Goal: Obtain resource: Download file/media

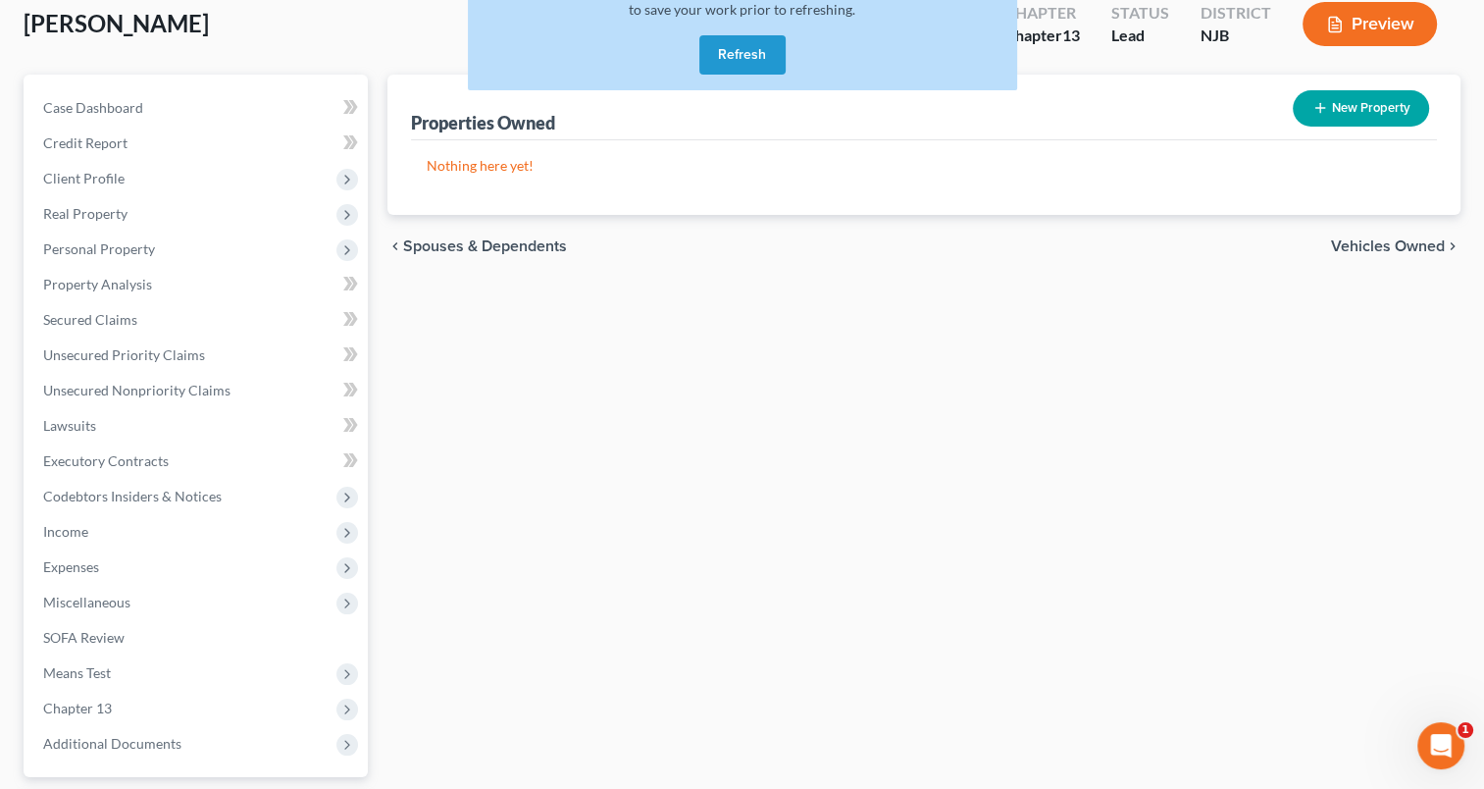
click at [726, 57] on button "Refresh" at bounding box center [742, 54] width 86 height 39
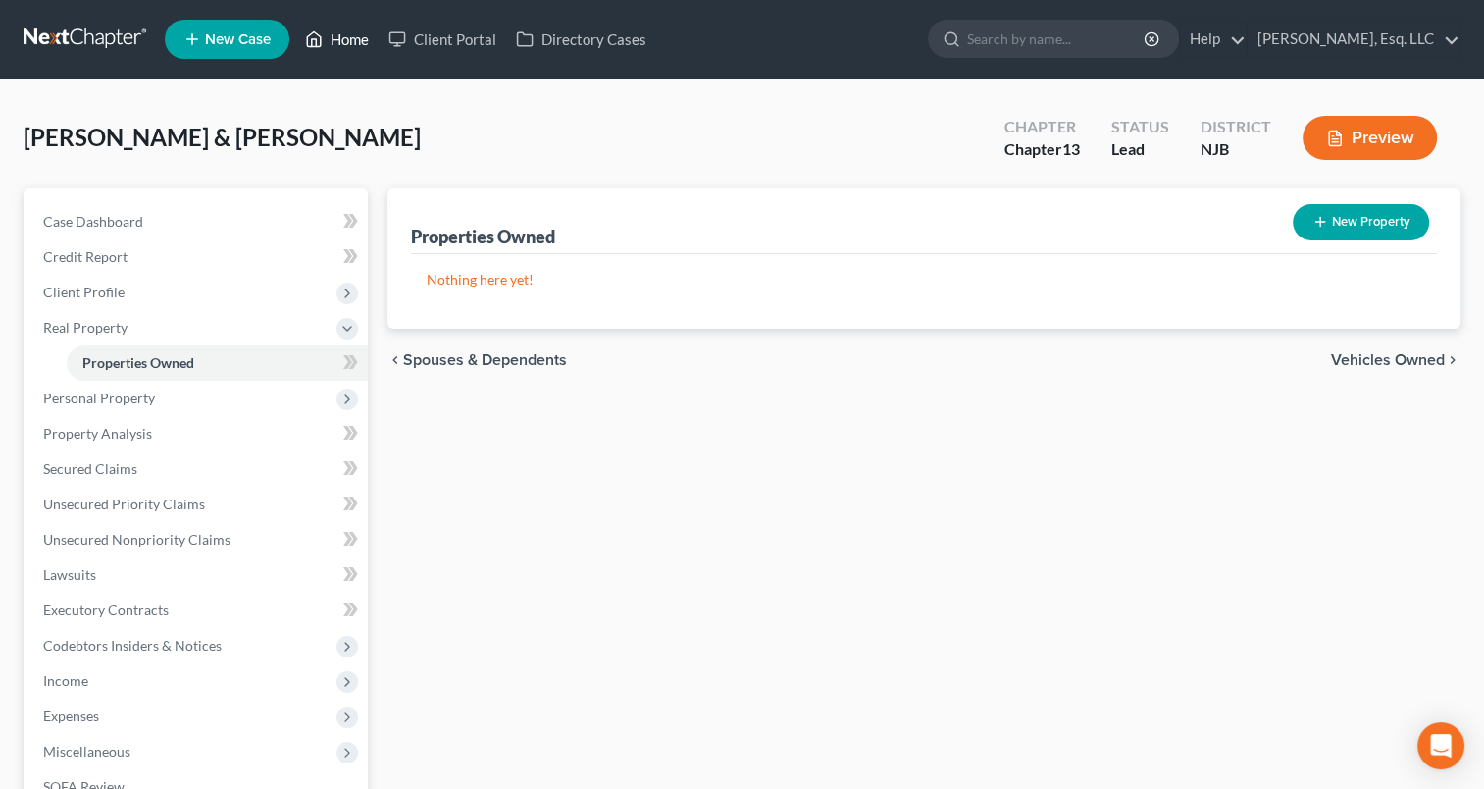
click at [345, 45] on link "Home" at bounding box center [336, 39] width 83 height 35
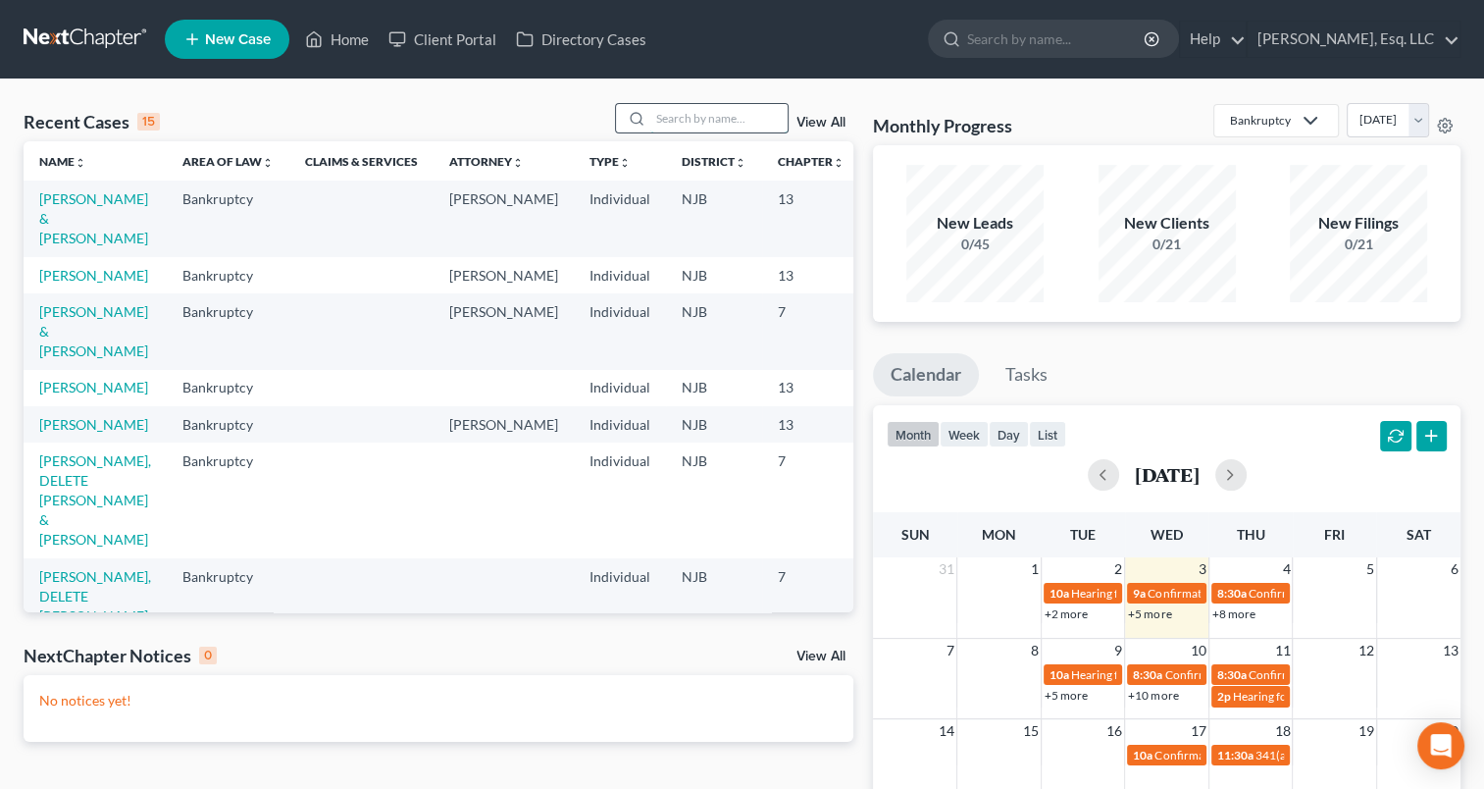
click at [667, 124] on input "search" at bounding box center [718, 118] width 137 height 28
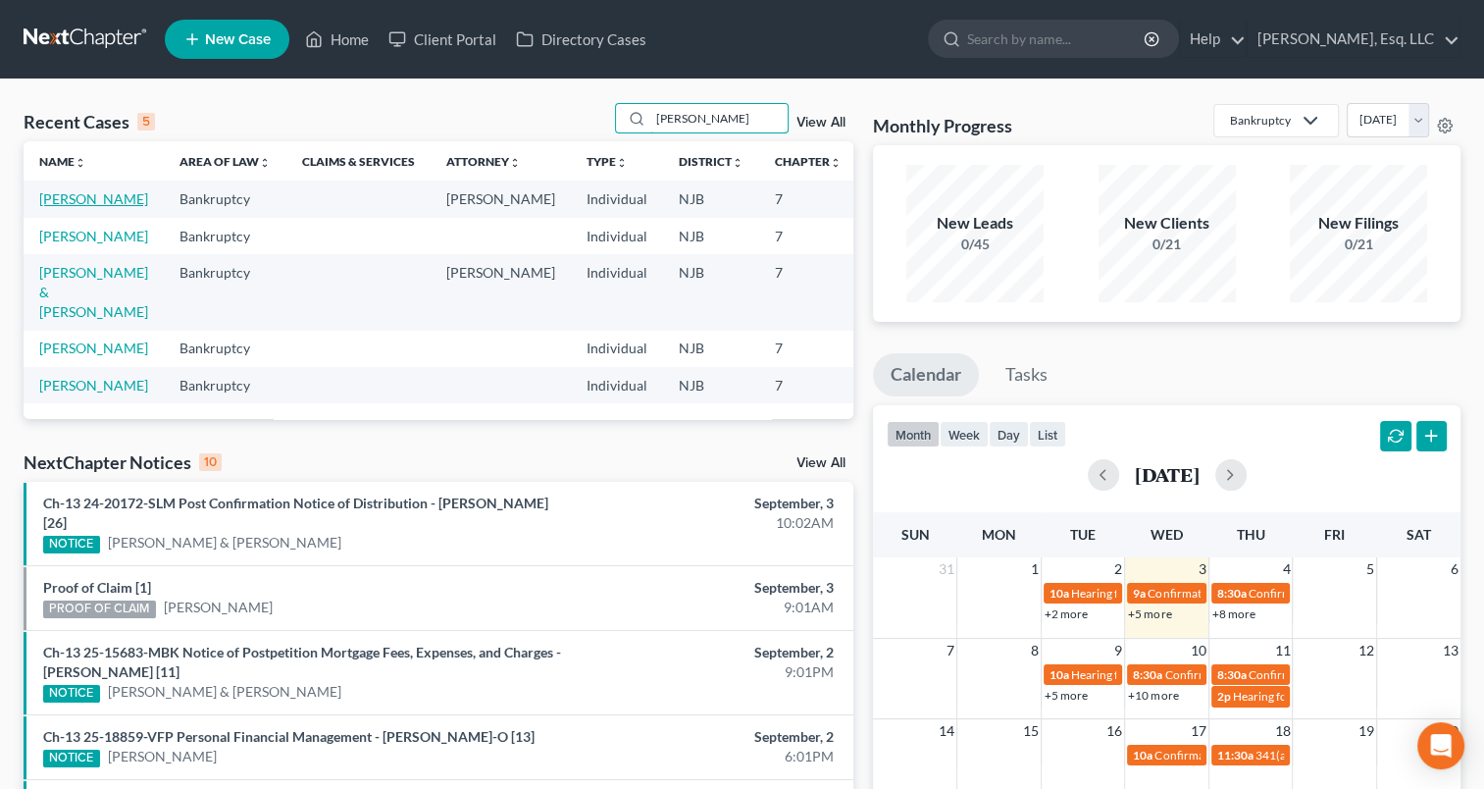
type input "[PERSON_NAME]"
click at [84, 198] on link "[PERSON_NAME]" at bounding box center [93, 198] width 109 height 17
select select "6"
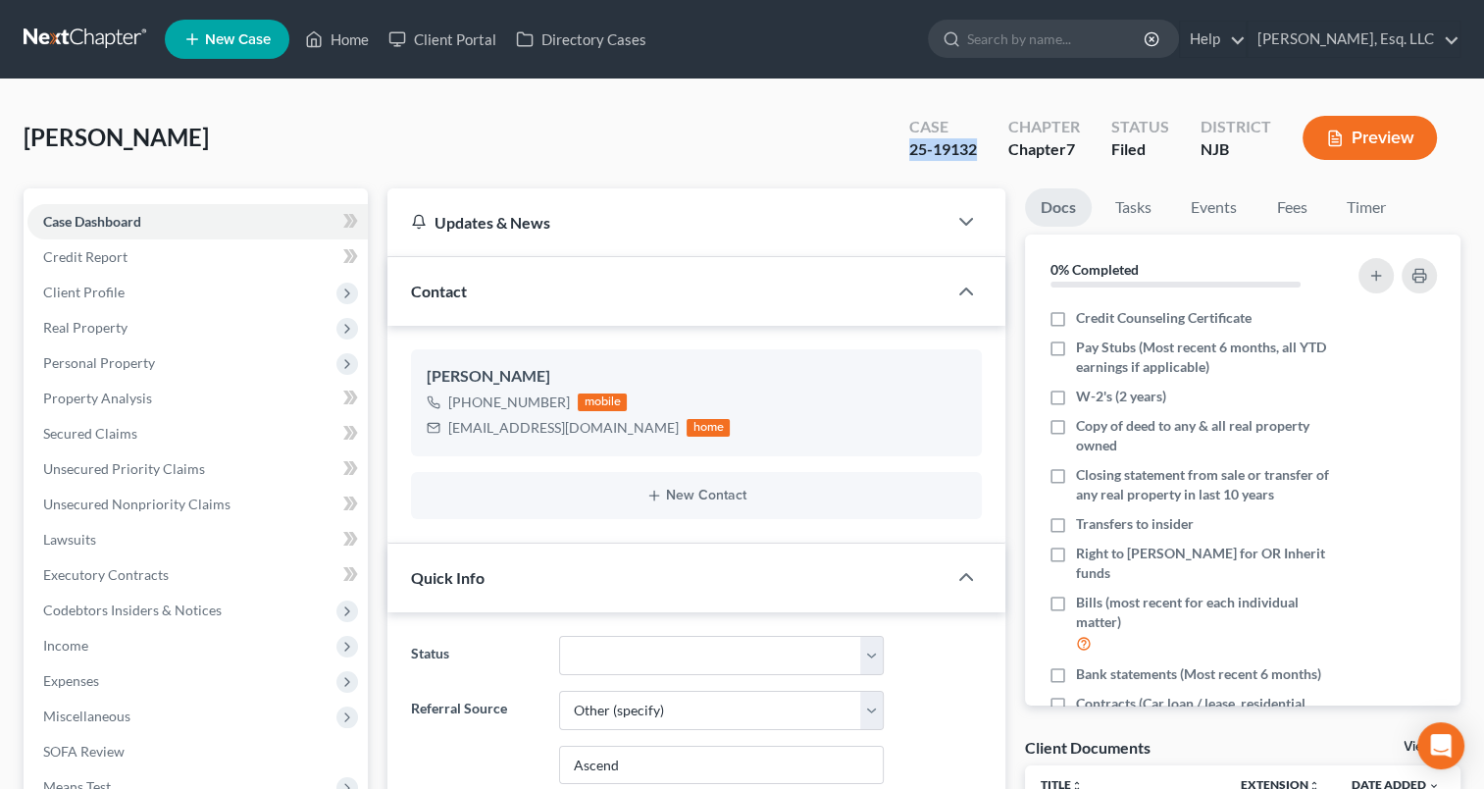
drag, startPoint x: 913, startPoint y: 154, endPoint x: 993, endPoint y: 152, distance: 79.5
click at [993, 152] on div "Case 25-19132" at bounding box center [942, 140] width 99 height 58
copy div "25-19132"
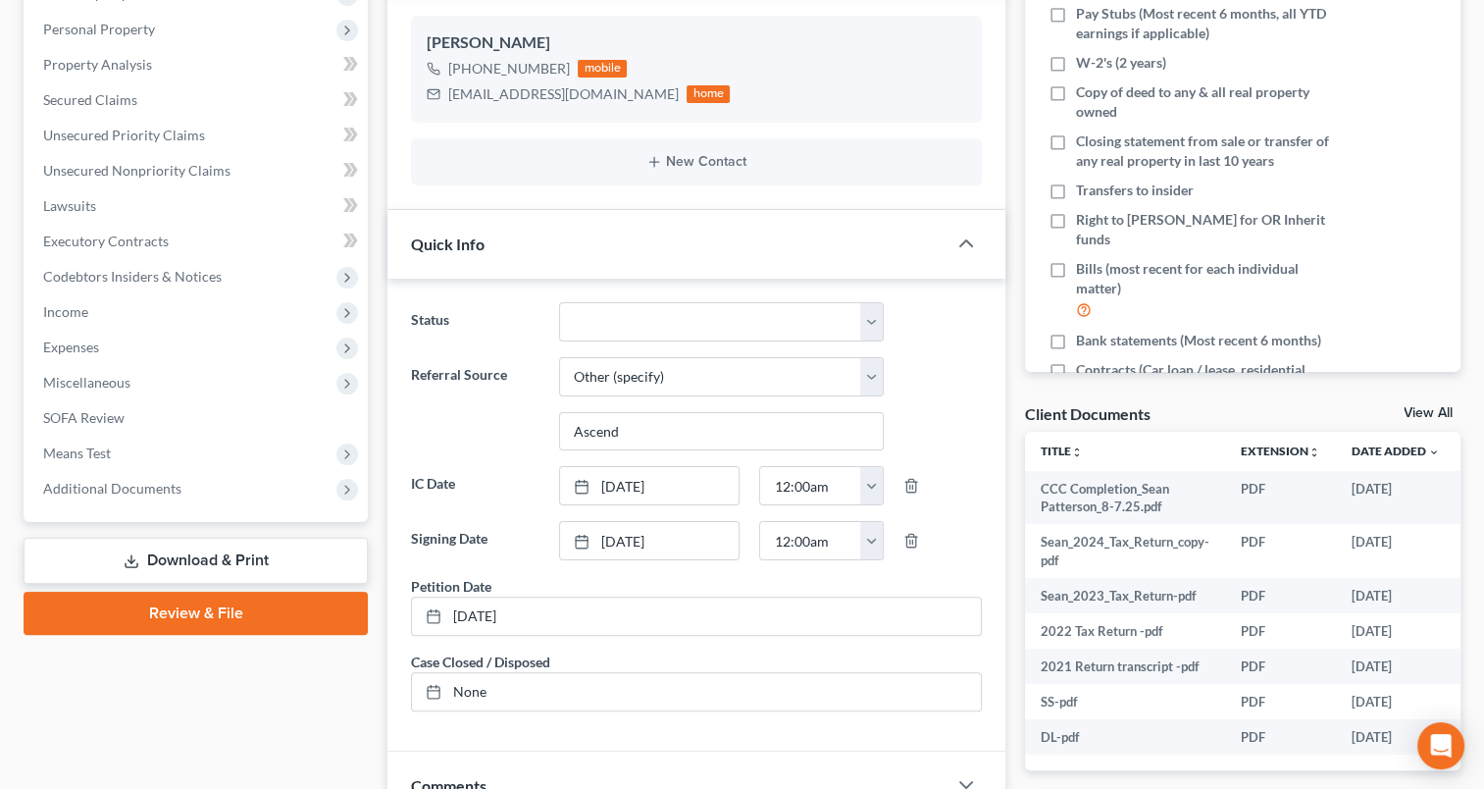
scroll to position [348, 0]
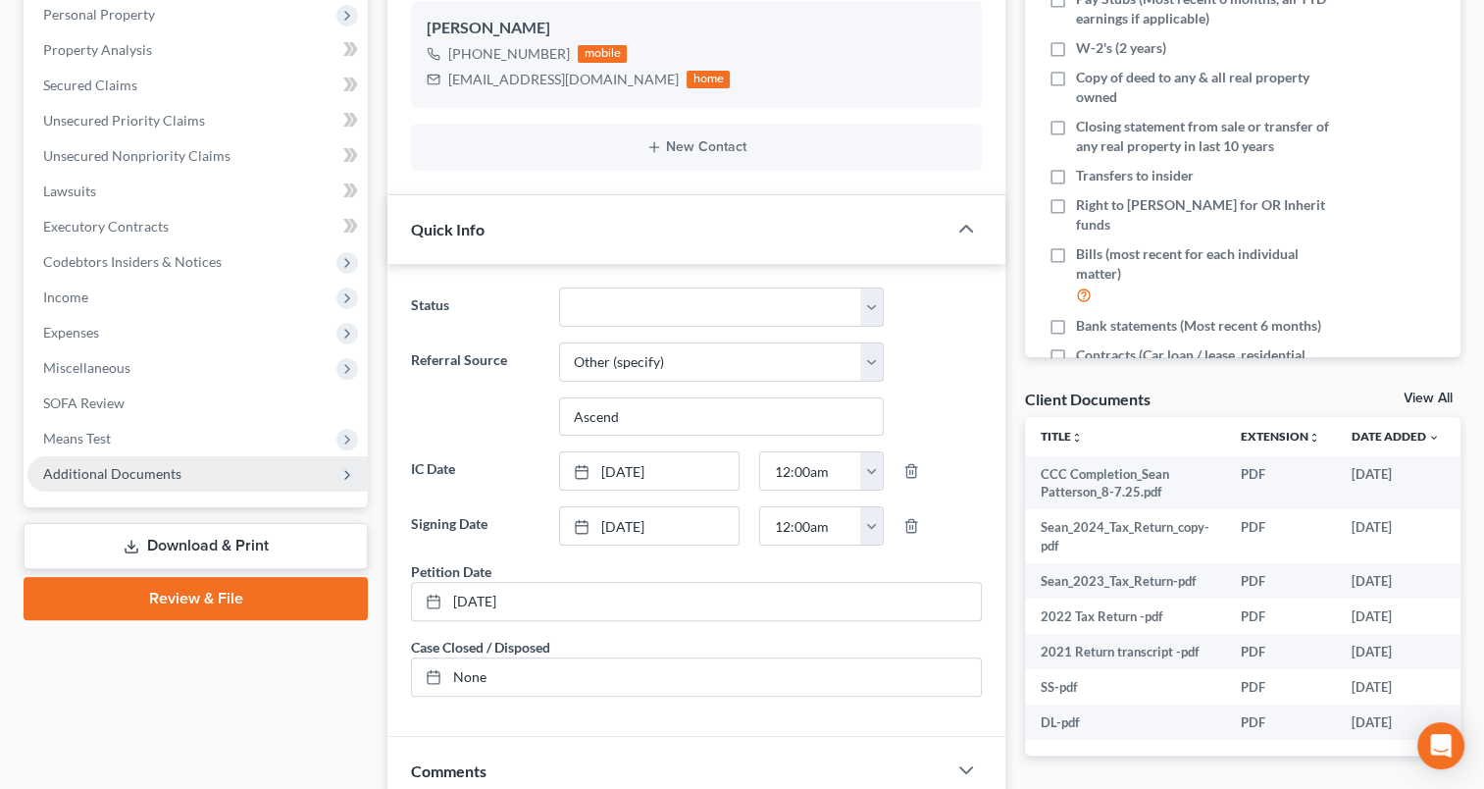
click at [149, 479] on span "Additional Documents" at bounding box center [112, 473] width 138 height 17
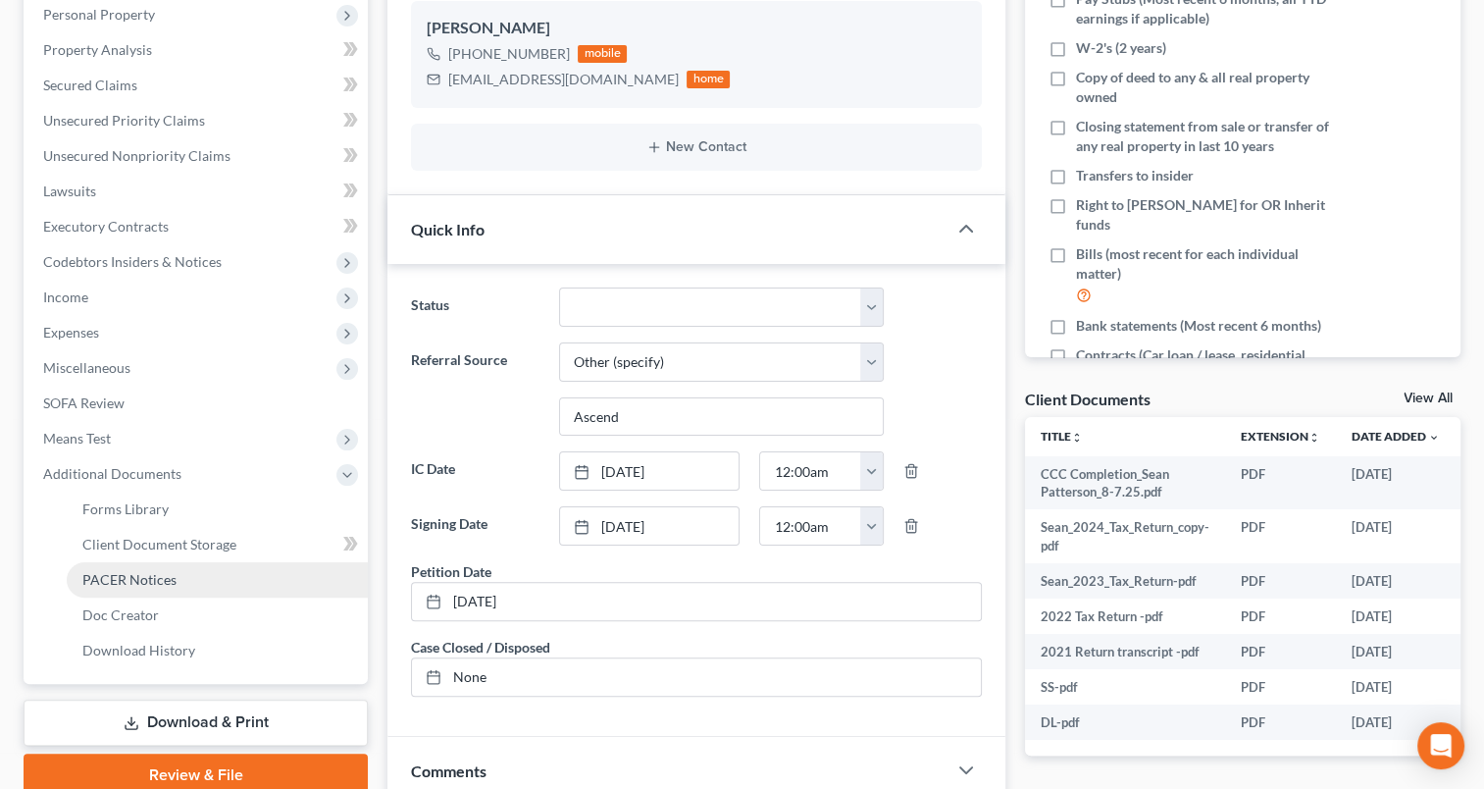
click at [176, 581] on link "PACER Notices" at bounding box center [217, 579] width 301 height 35
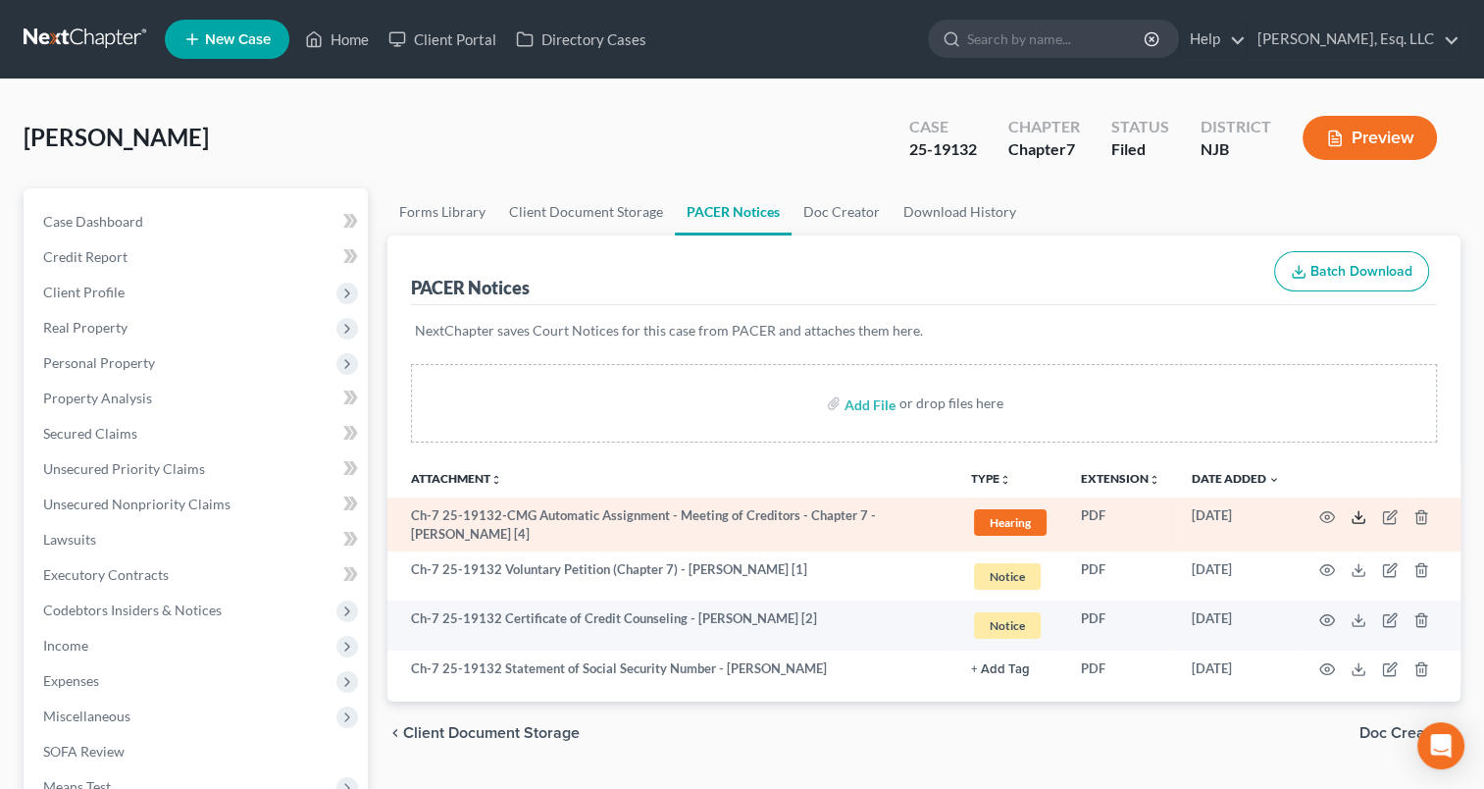
click at [1356, 515] on polyline at bounding box center [1358, 516] width 7 height 3
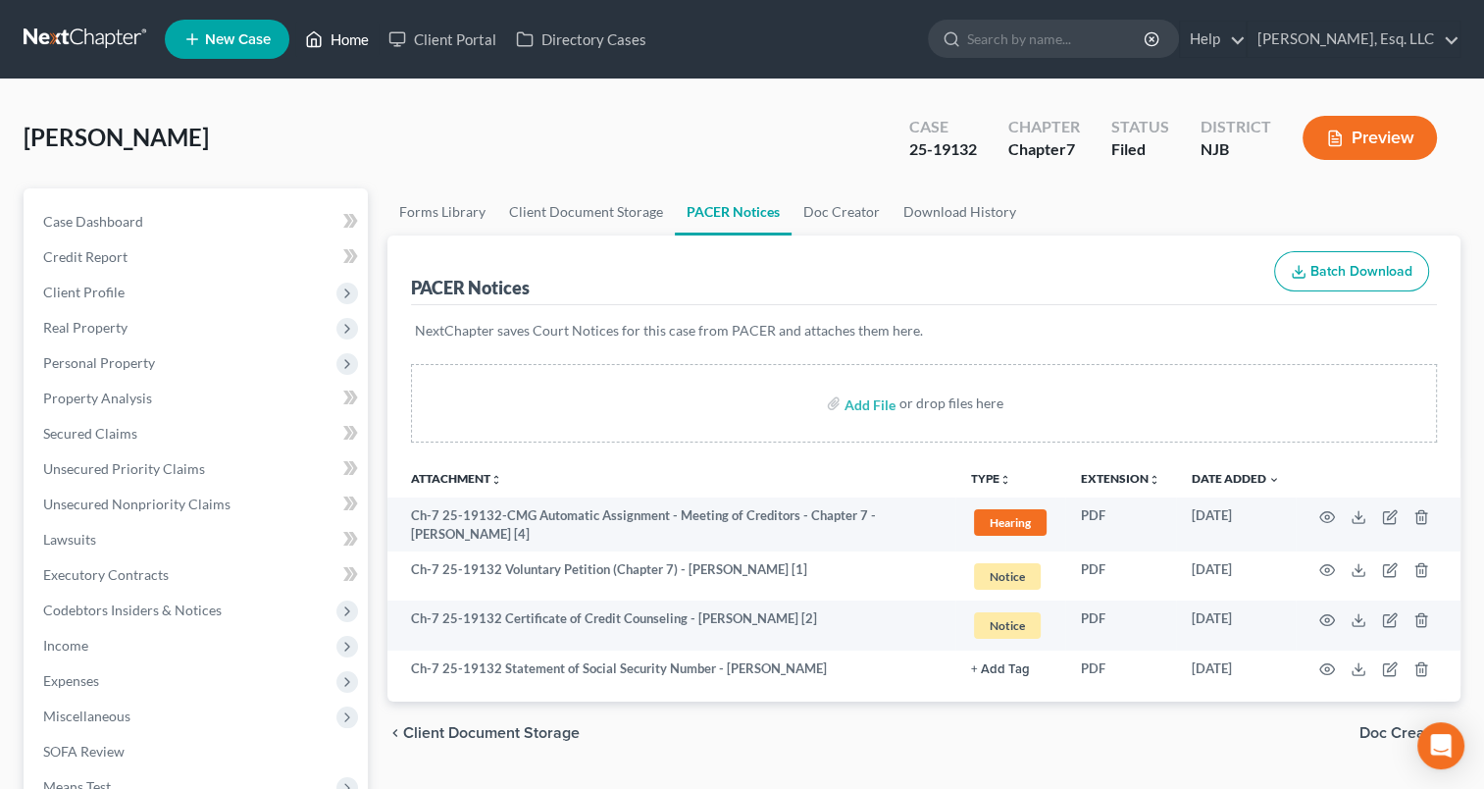
click at [333, 35] on link "Home" at bounding box center [336, 39] width 83 height 35
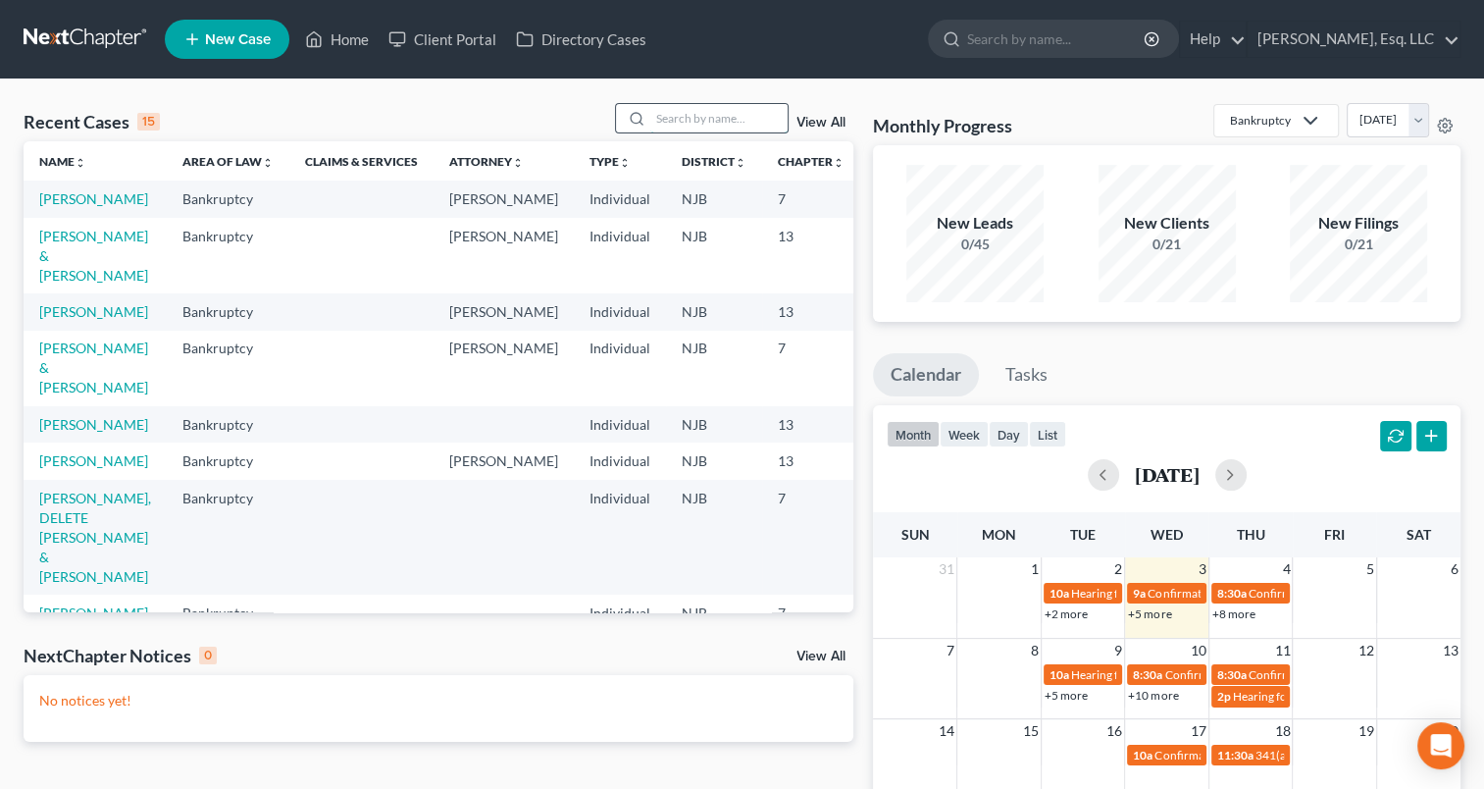
click at [660, 118] on input "search" at bounding box center [718, 118] width 137 height 28
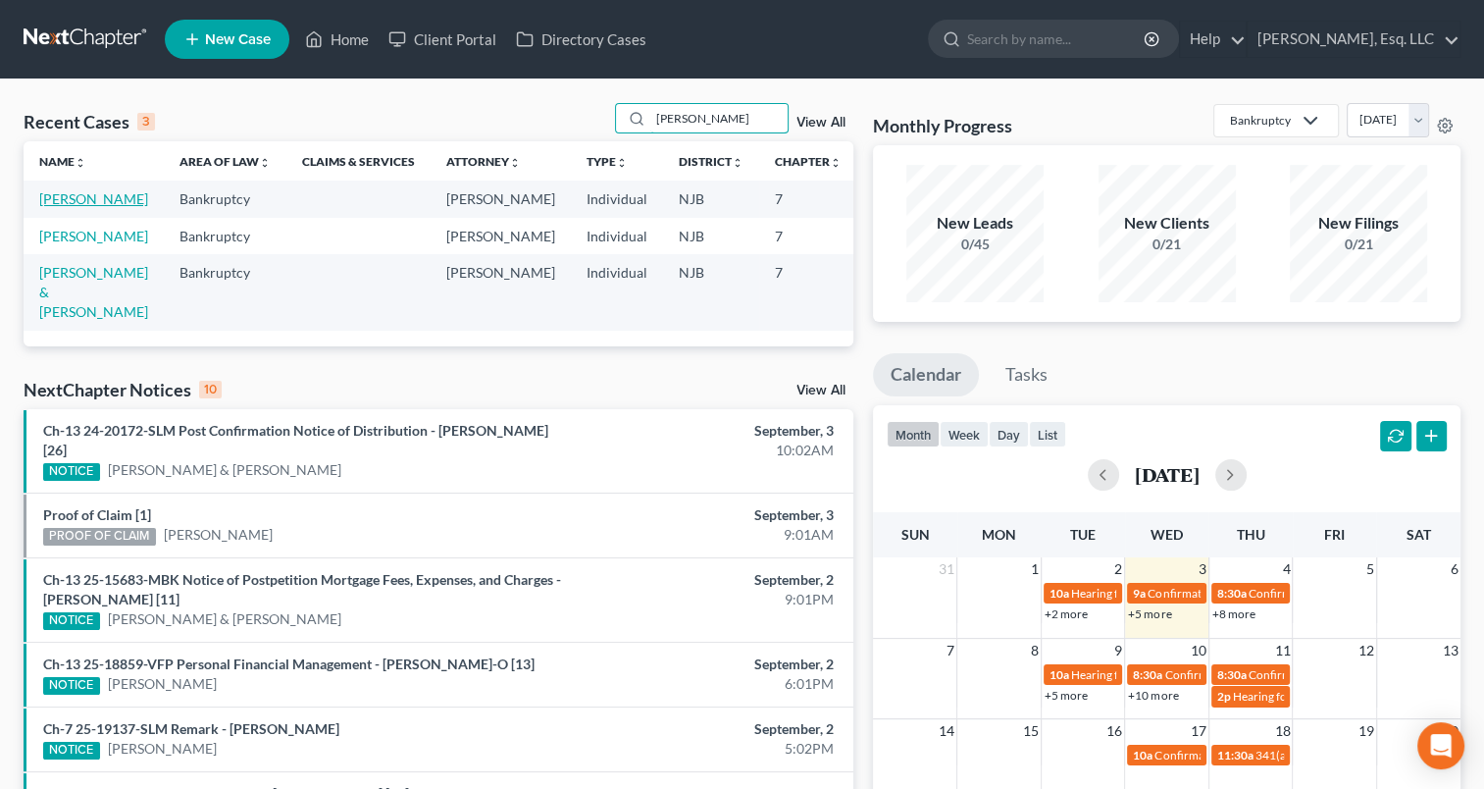
type input "[PERSON_NAME]"
click at [67, 200] on link "[PERSON_NAME]" at bounding box center [93, 198] width 109 height 17
select select "6"
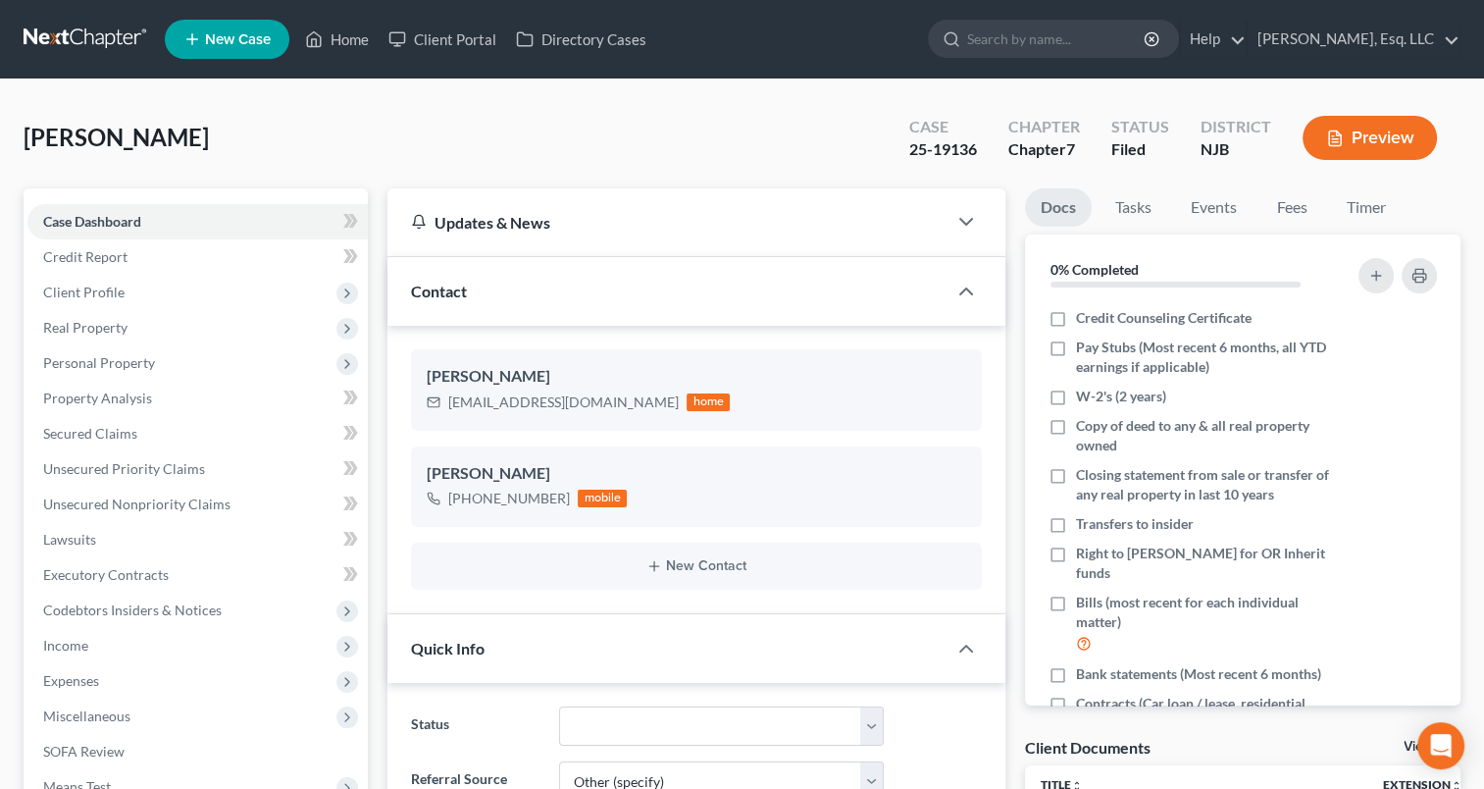
click at [626, 127] on div "Bahilango, [PERSON_NAME] Upgraded Case 25-19136 Chapter Chapter 7 Status [GEOGR…" at bounding box center [742, 145] width 1437 height 85
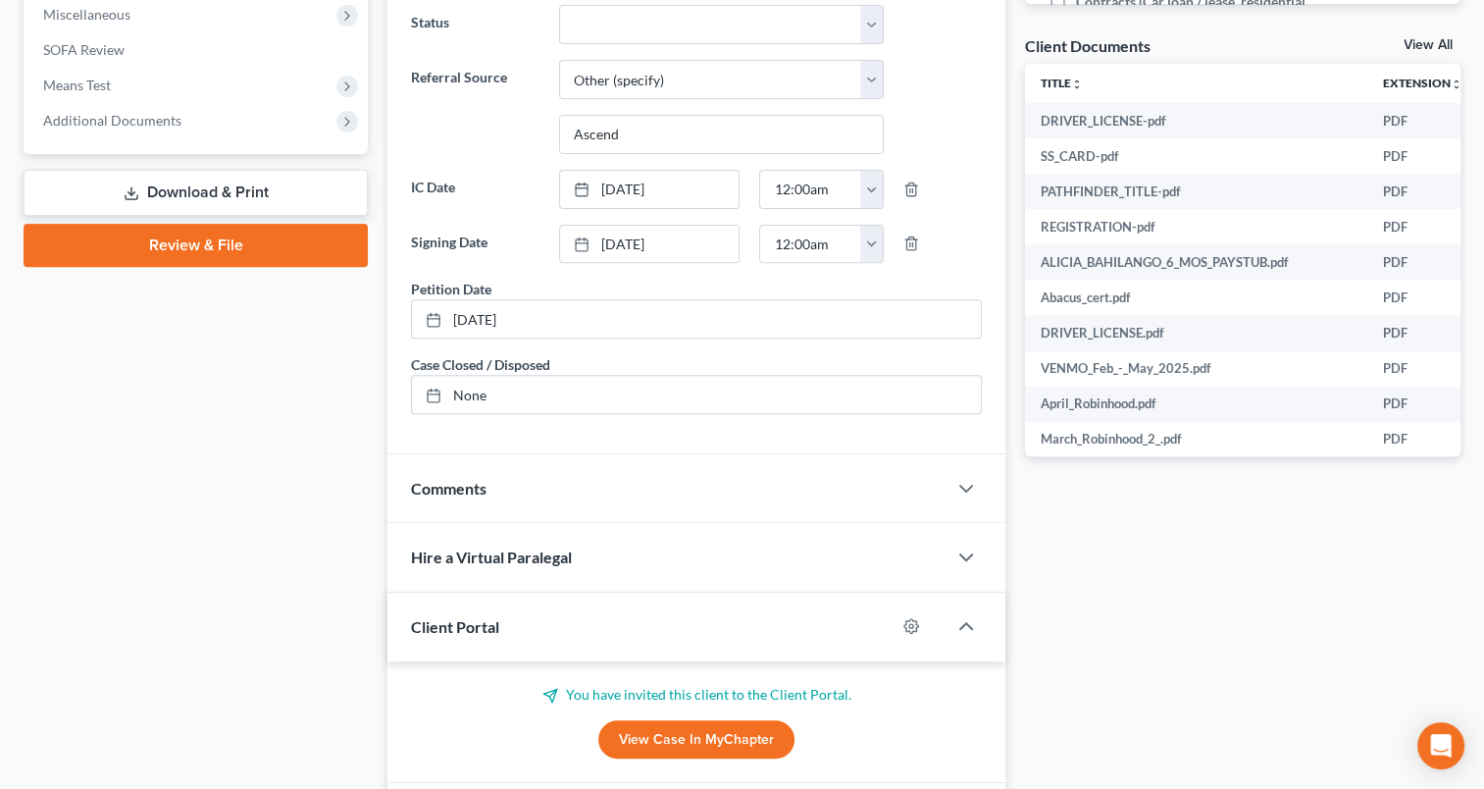
scroll to position [706, 0]
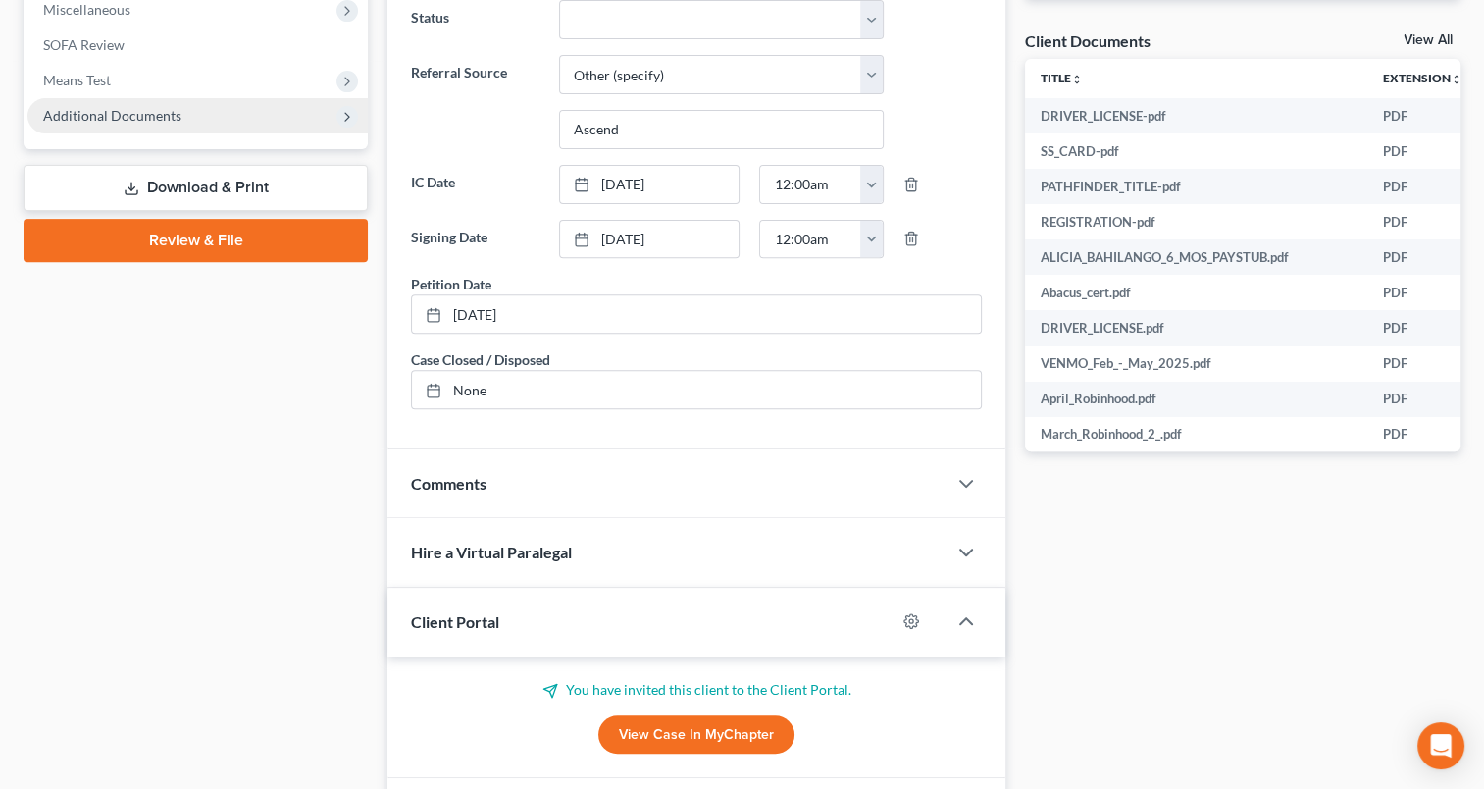
click at [109, 111] on span "Additional Documents" at bounding box center [112, 115] width 138 height 17
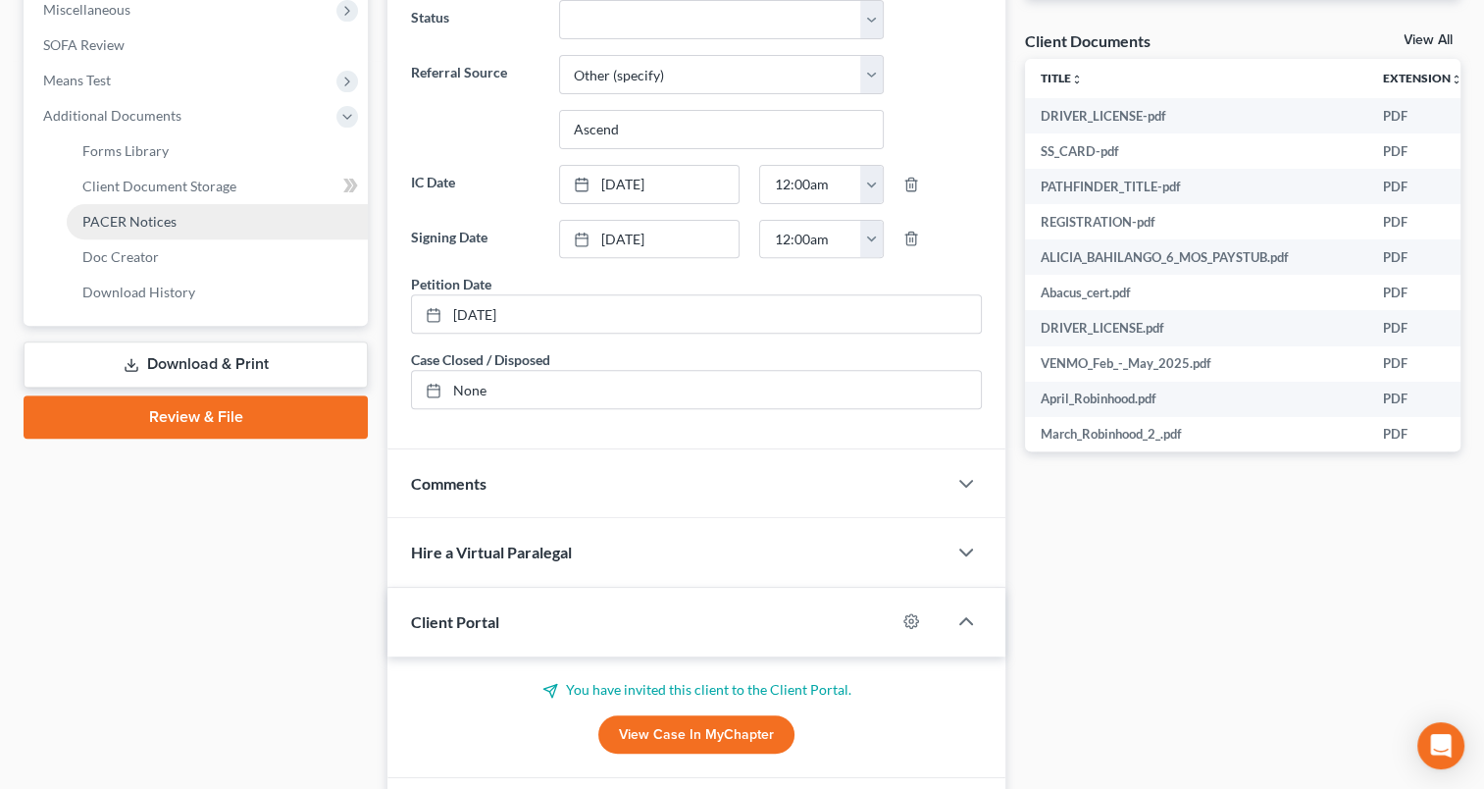
click at [136, 222] on span "PACER Notices" at bounding box center [129, 221] width 94 height 17
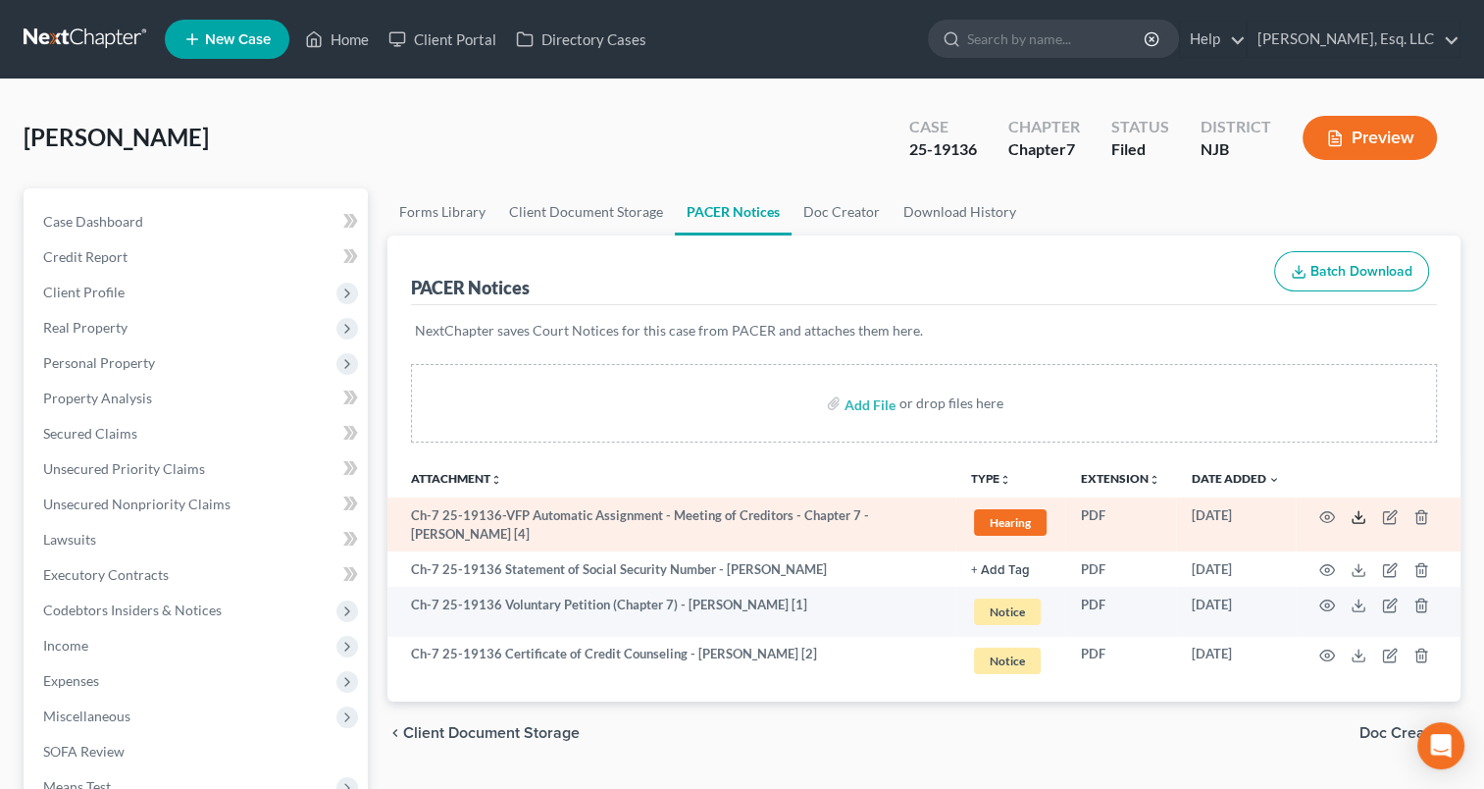
click at [1353, 513] on icon at bounding box center [1359, 517] width 16 height 16
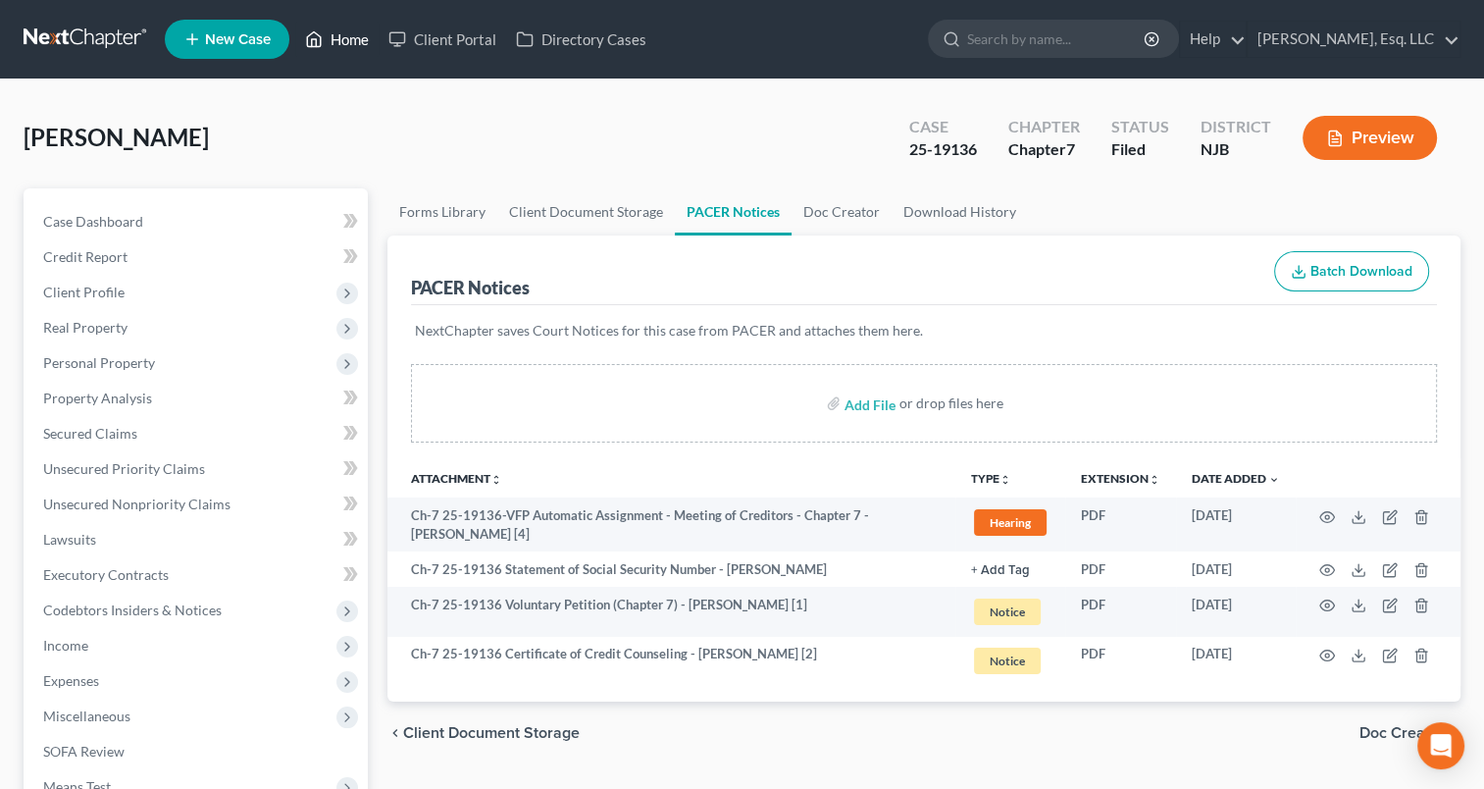
click at [336, 46] on link "Home" at bounding box center [336, 39] width 83 height 35
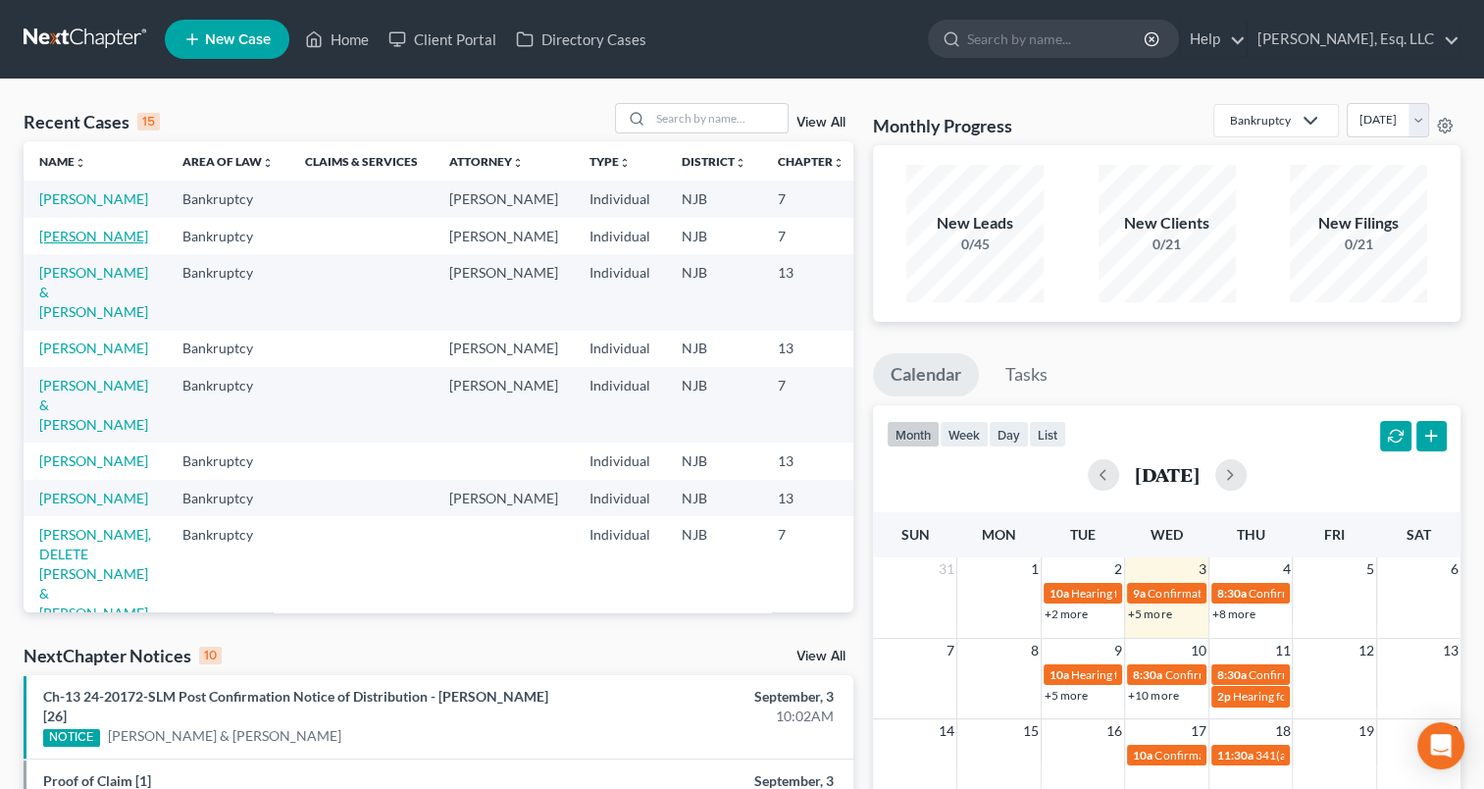
click at [68, 244] on link "[PERSON_NAME]" at bounding box center [93, 236] width 109 height 17
select select "6"
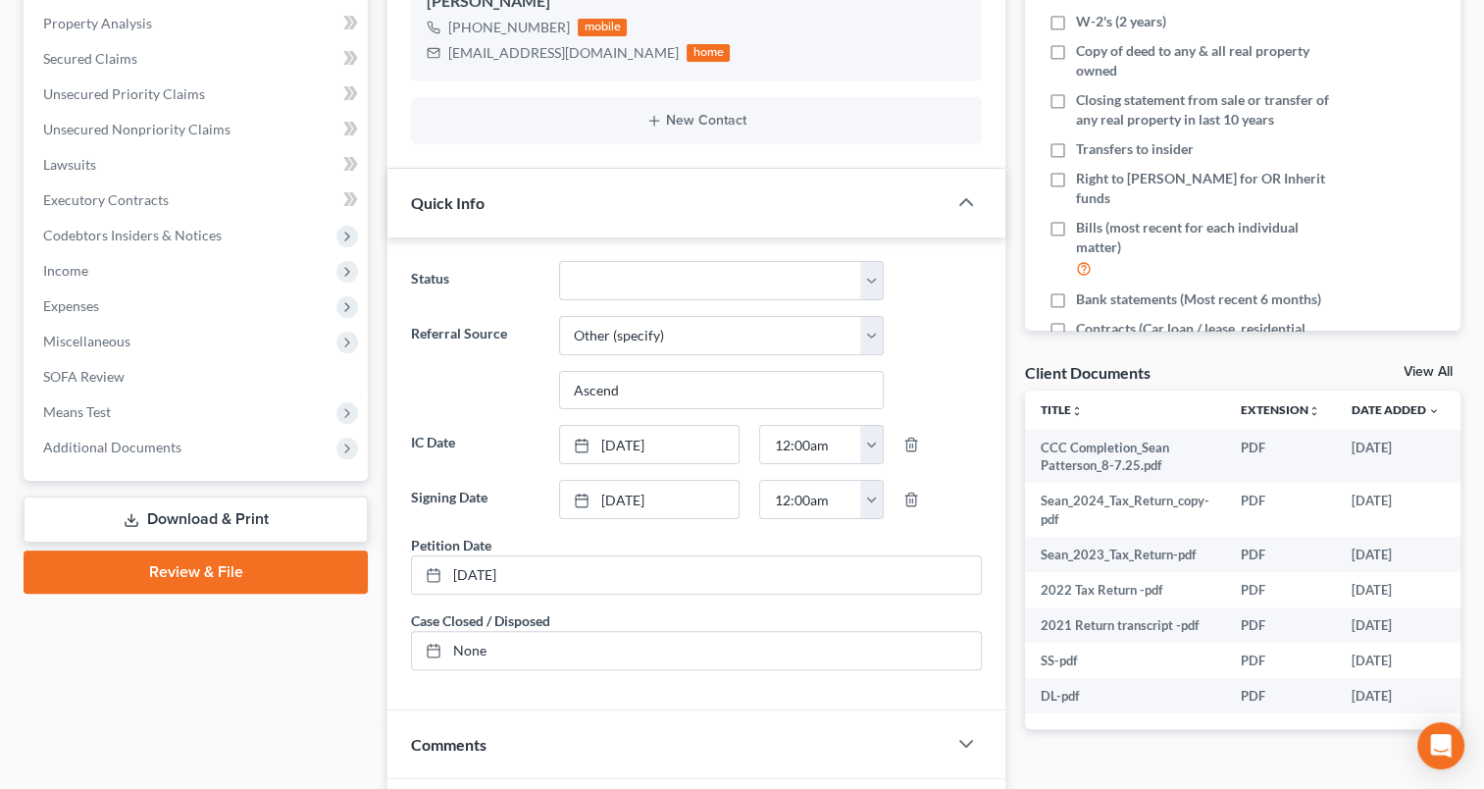
scroll to position [400, 0]
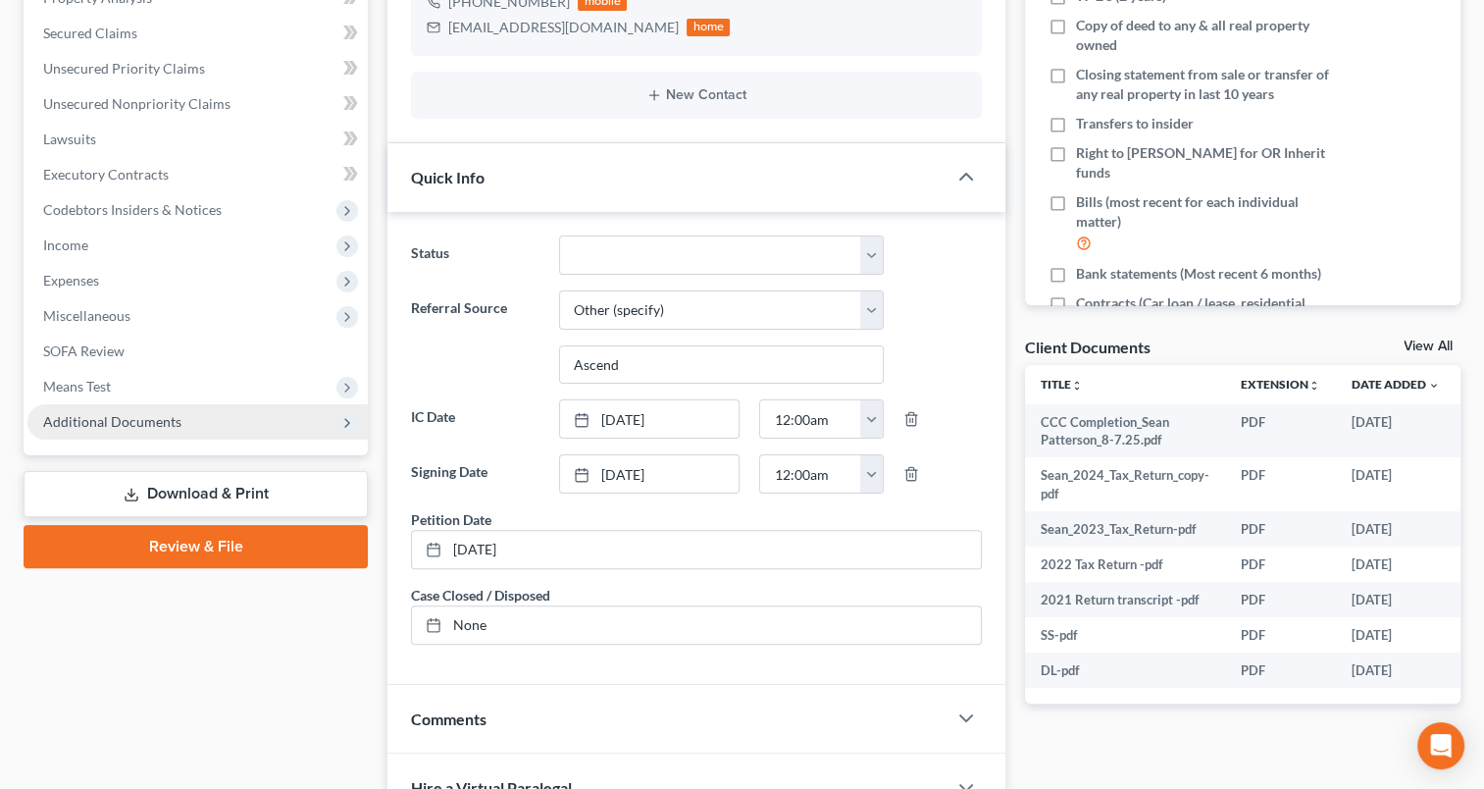
click at [133, 434] on span "Additional Documents" at bounding box center [197, 421] width 340 height 35
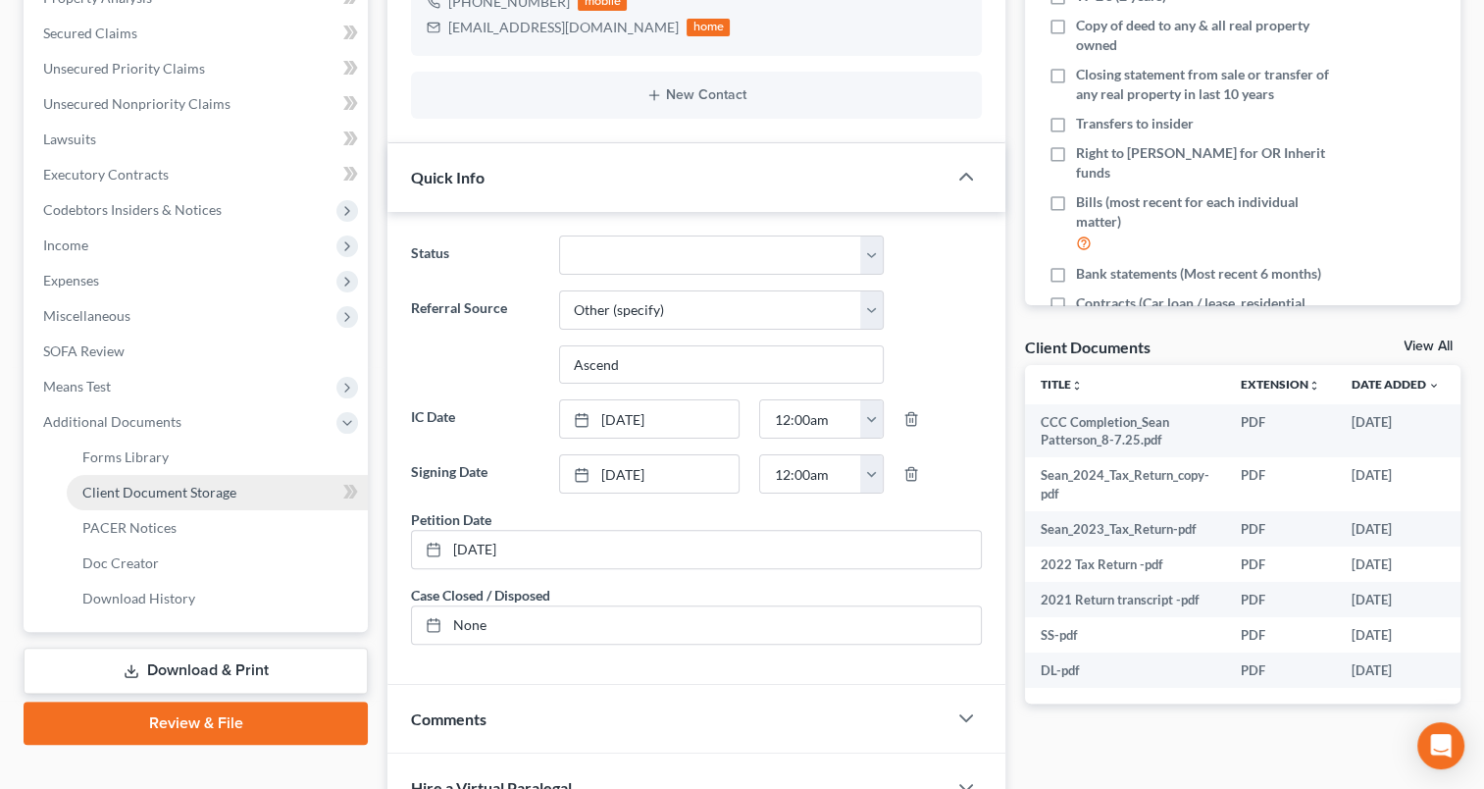
click at [192, 499] on link "Client Document Storage" at bounding box center [217, 492] width 301 height 35
select select "9"
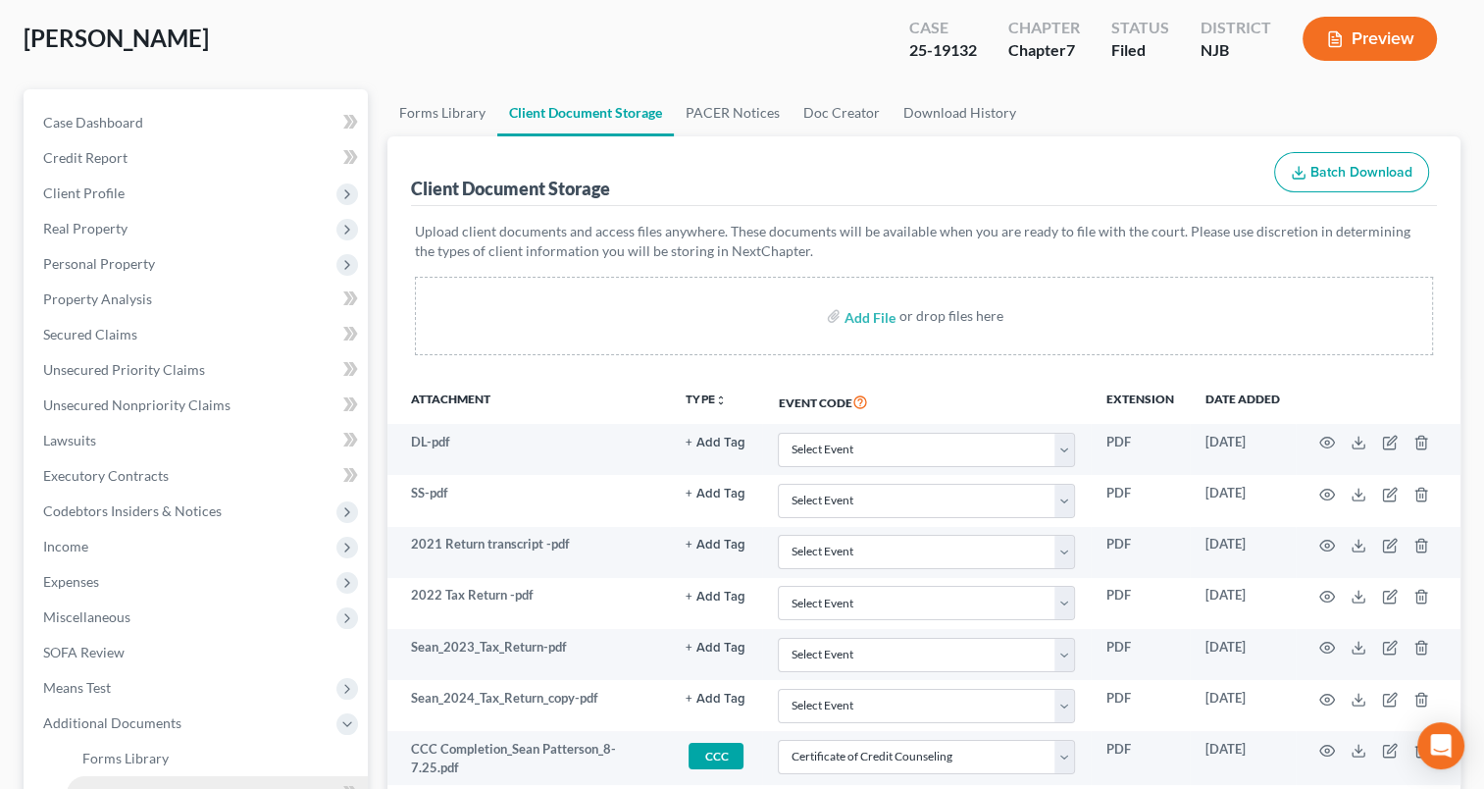
scroll to position [319, 0]
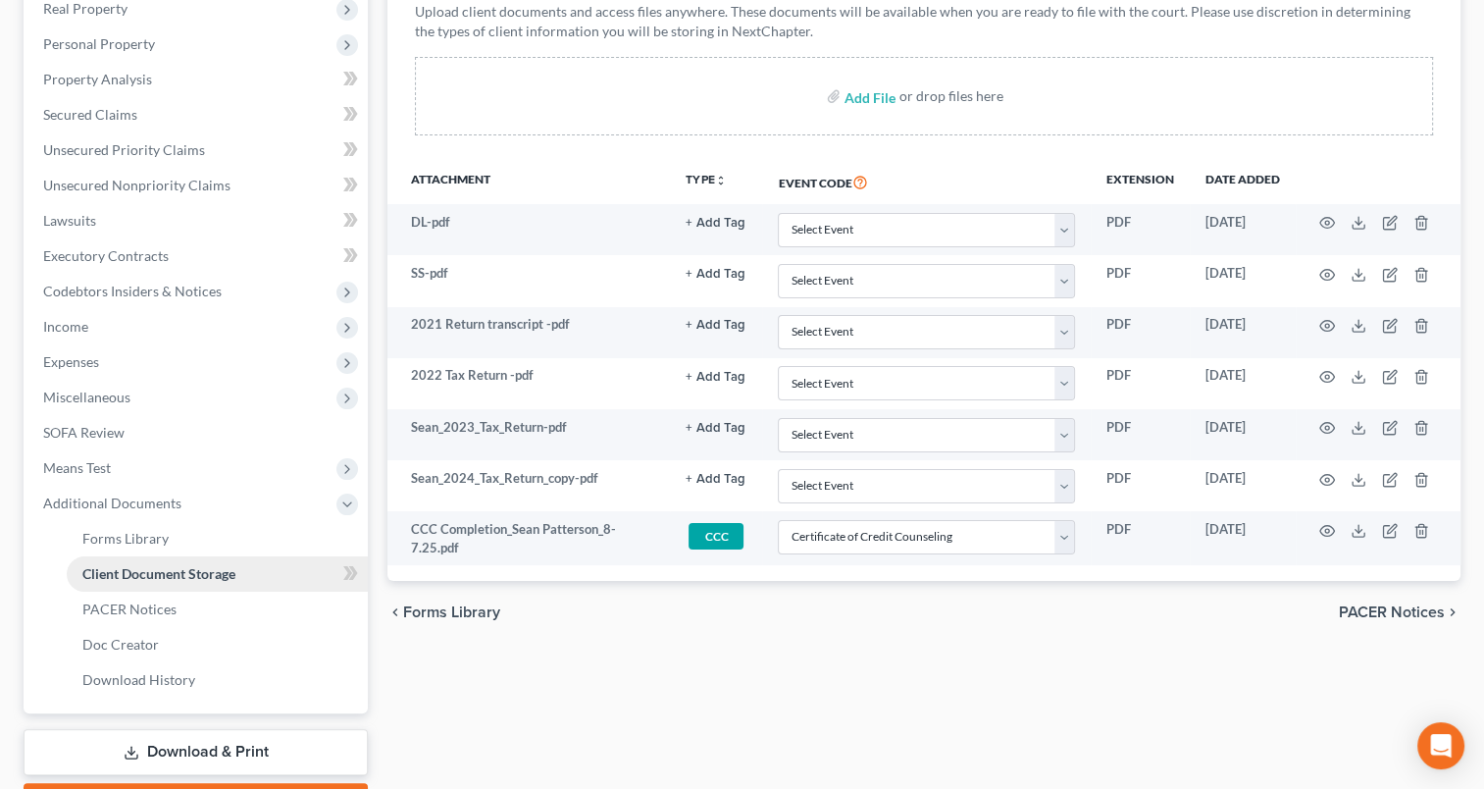
click at [160, 587] on link "Client Document Storage" at bounding box center [217, 573] width 301 height 35
click at [138, 616] on link "PACER Notices" at bounding box center [217, 608] width 301 height 35
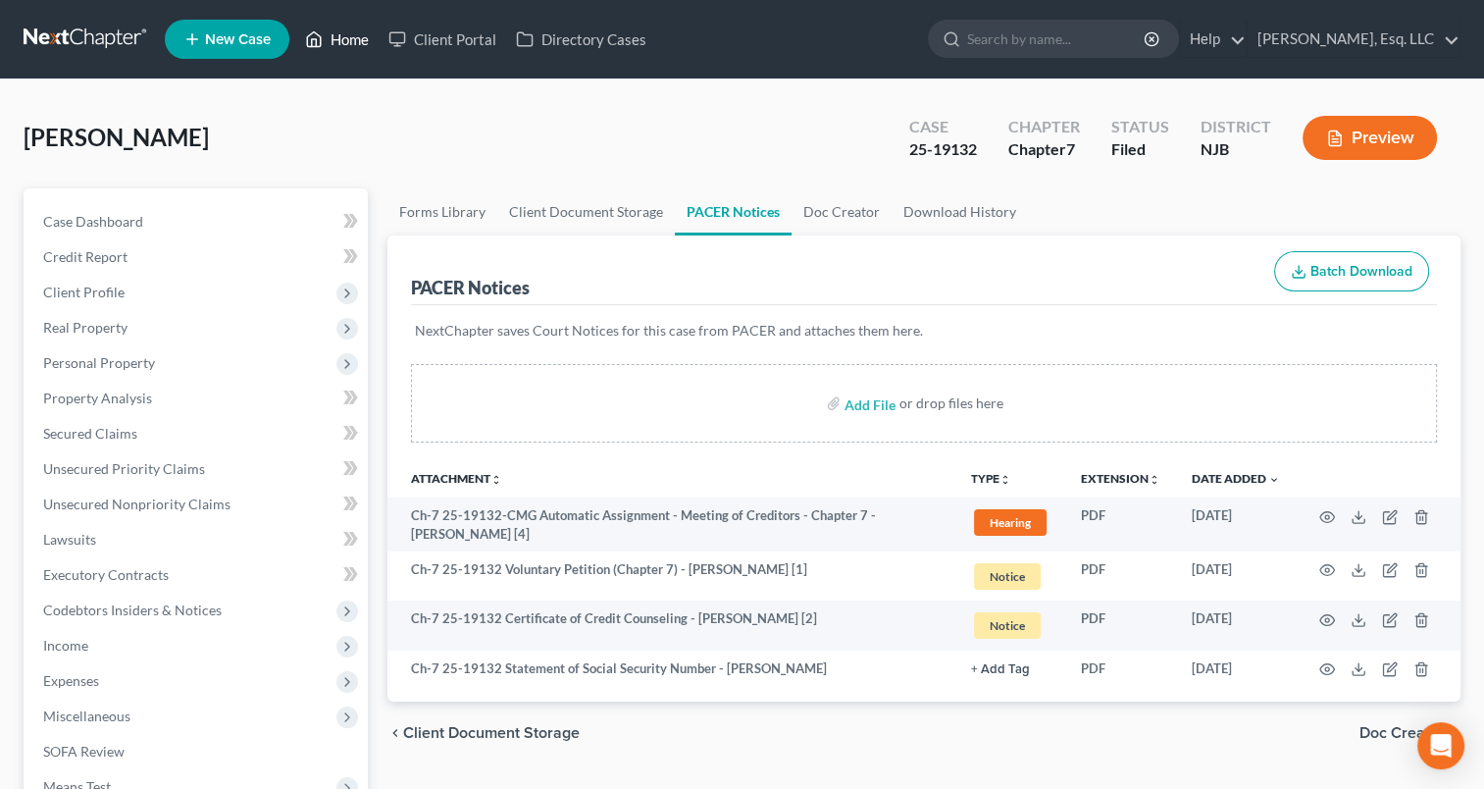
click at [353, 55] on link "Home" at bounding box center [336, 39] width 83 height 35
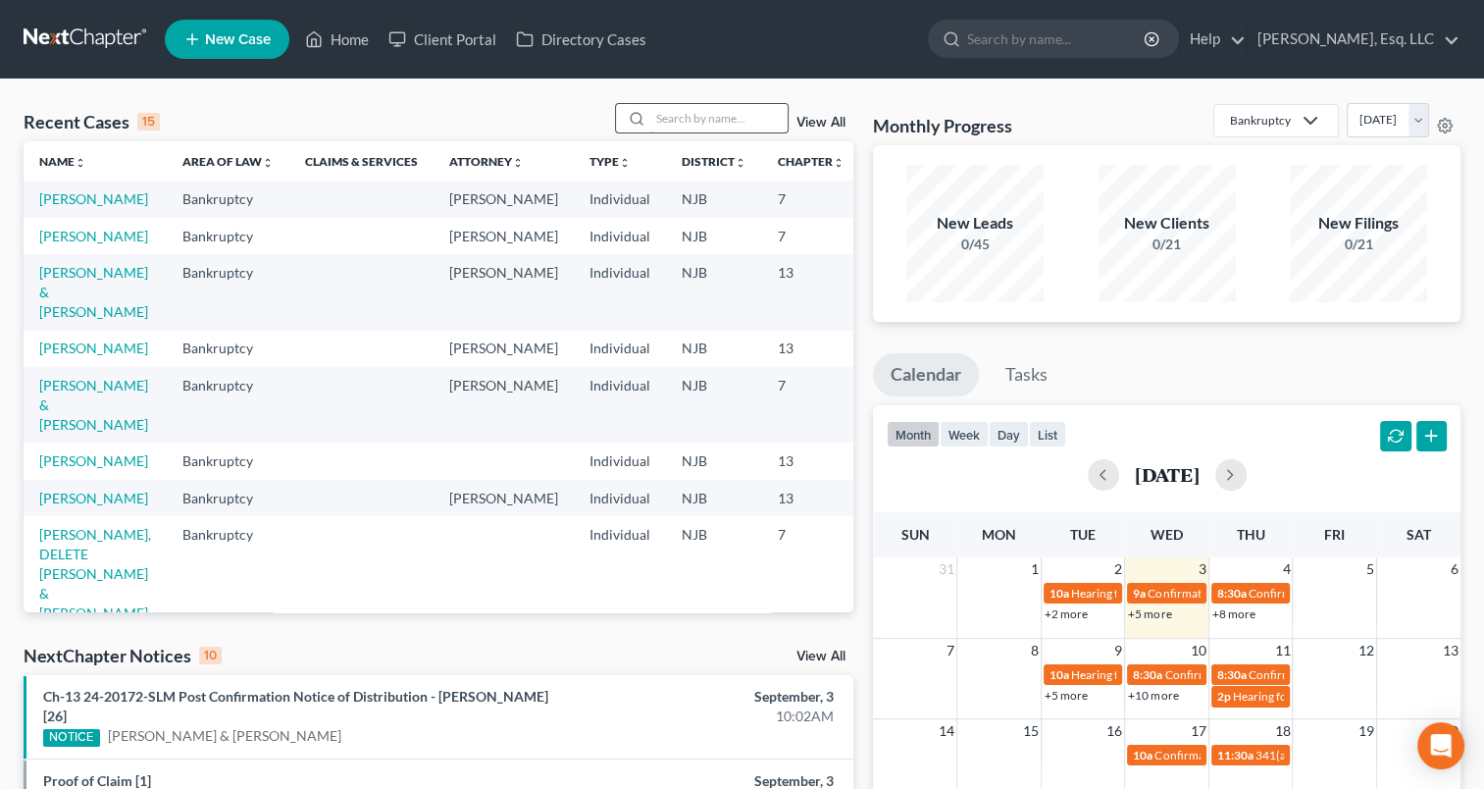
click at [695, 118] on input "search" at bounding box center [718, 118] width 137 height 28
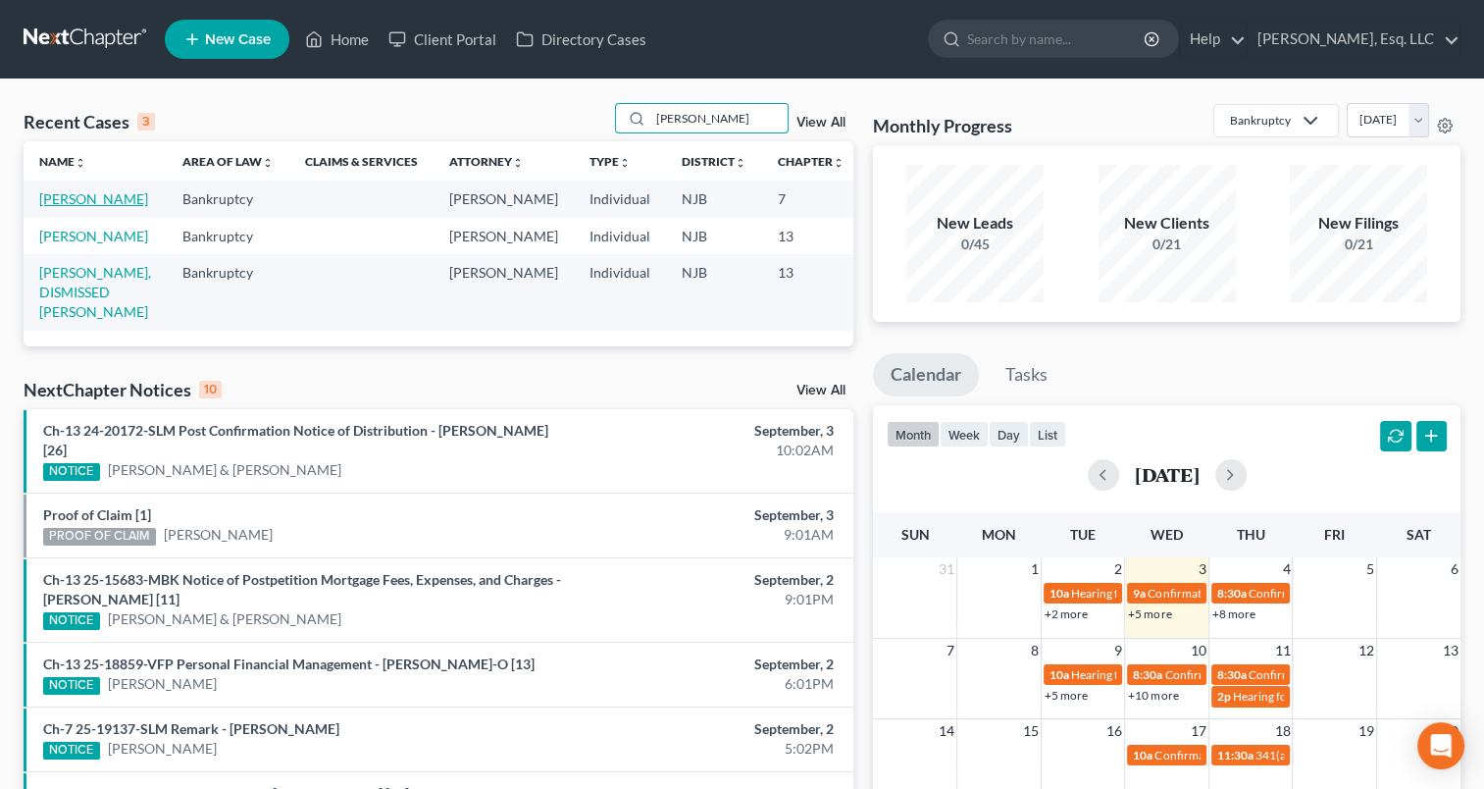
type input "[PERSON_NAME]"
click at [90, 200] on link "[PERSON_NAME]" at bounding box center [93, 198] width 109 height 17
select select "4"
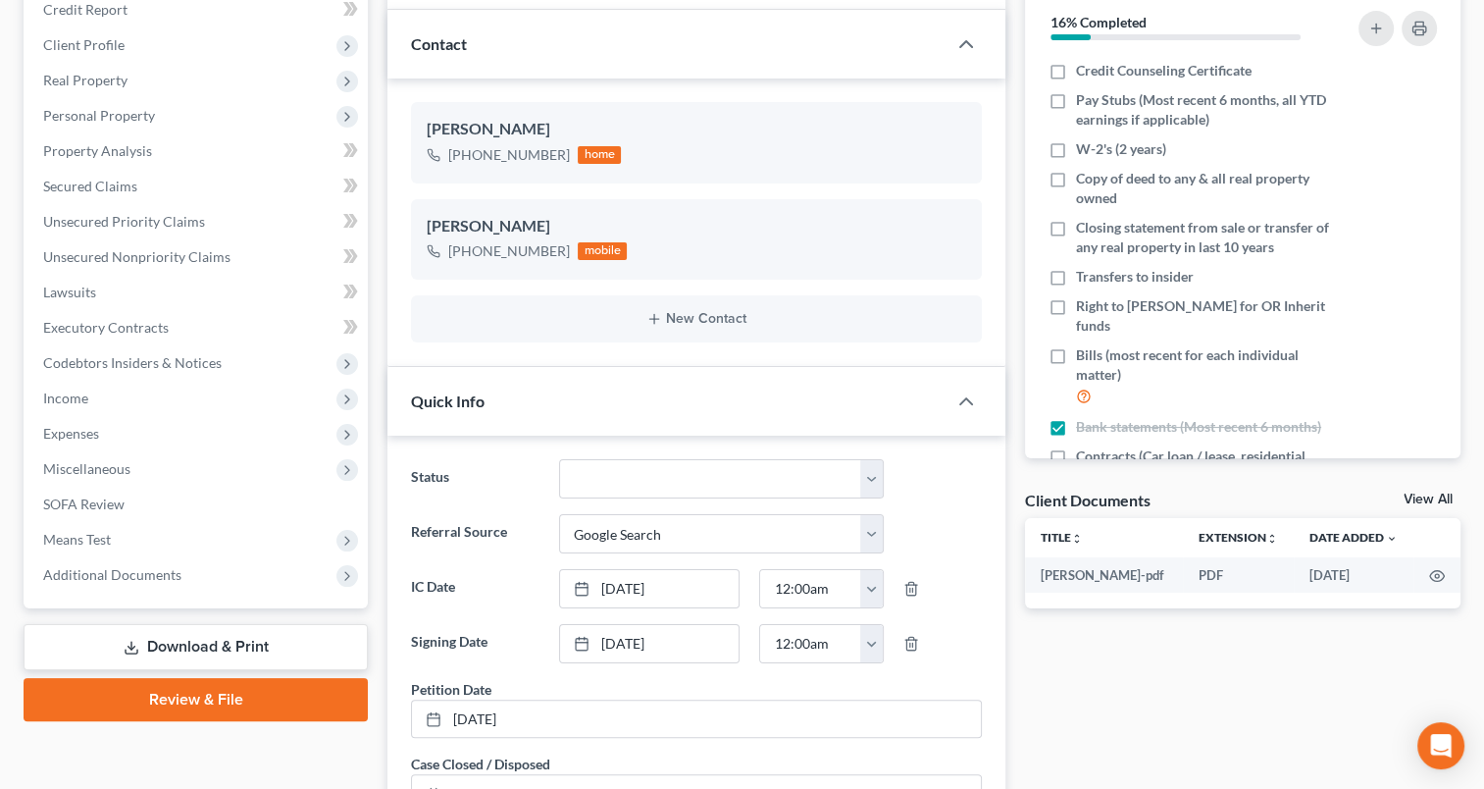
scroll to position [383, 0]
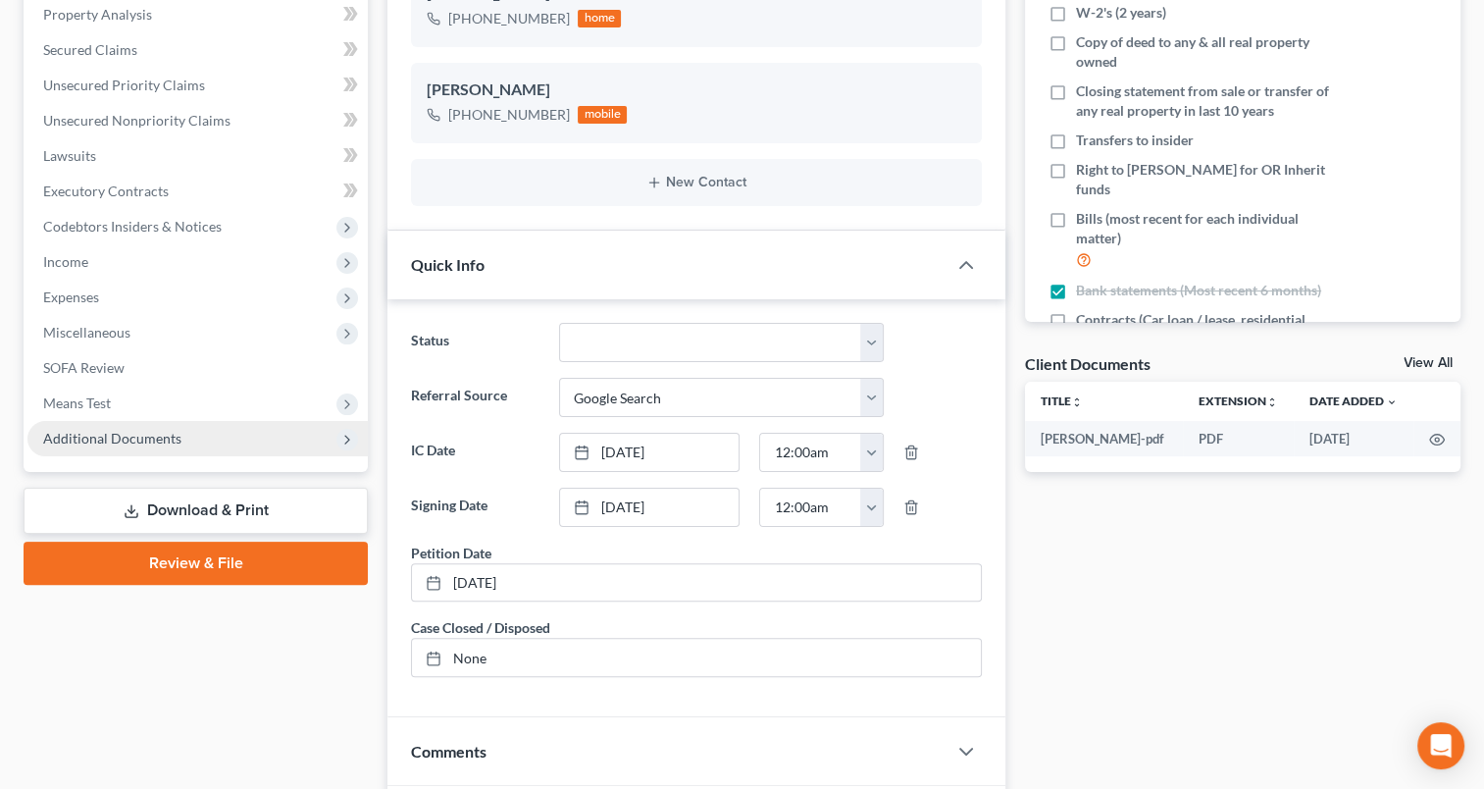
click at [162, 439] on span "Additional Documents" at bounding box center [112, 438] width 138 height 17
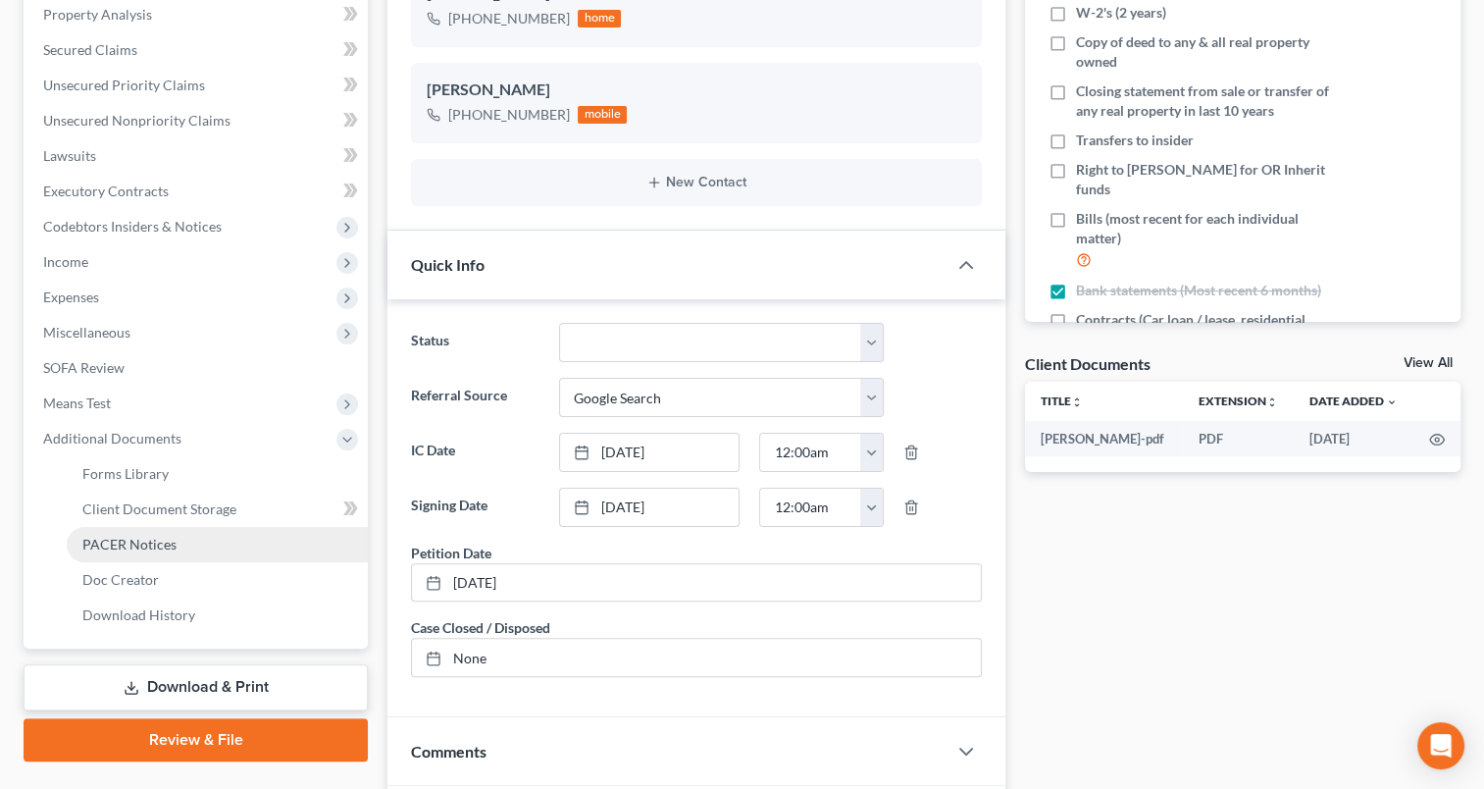
click at [163, 553] on link "PACER Notices" at bounding box center [217, 544] width 301 height 35
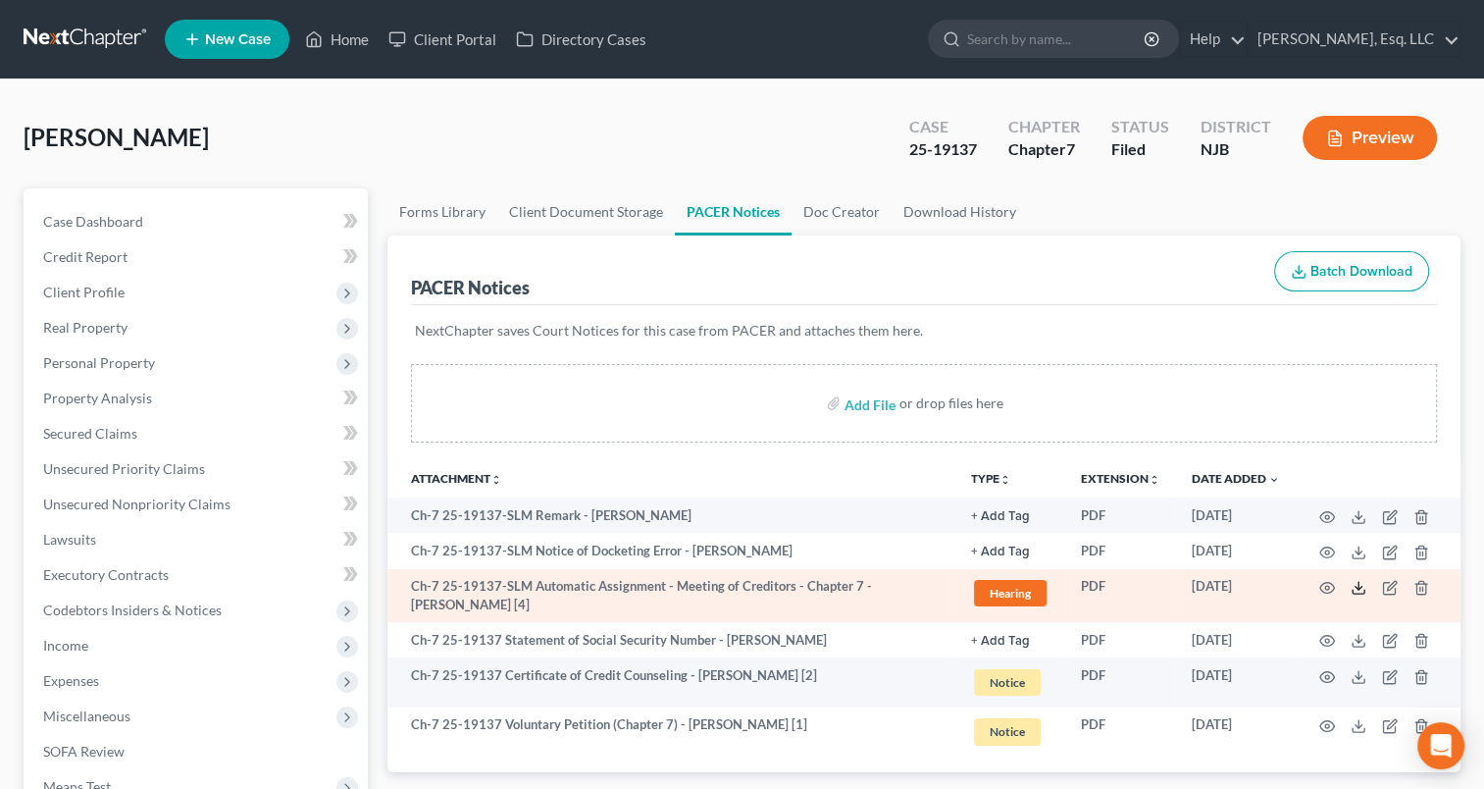
click at [1360, 587] on polyline at bounding box center [1358, 588] width 7 height 3
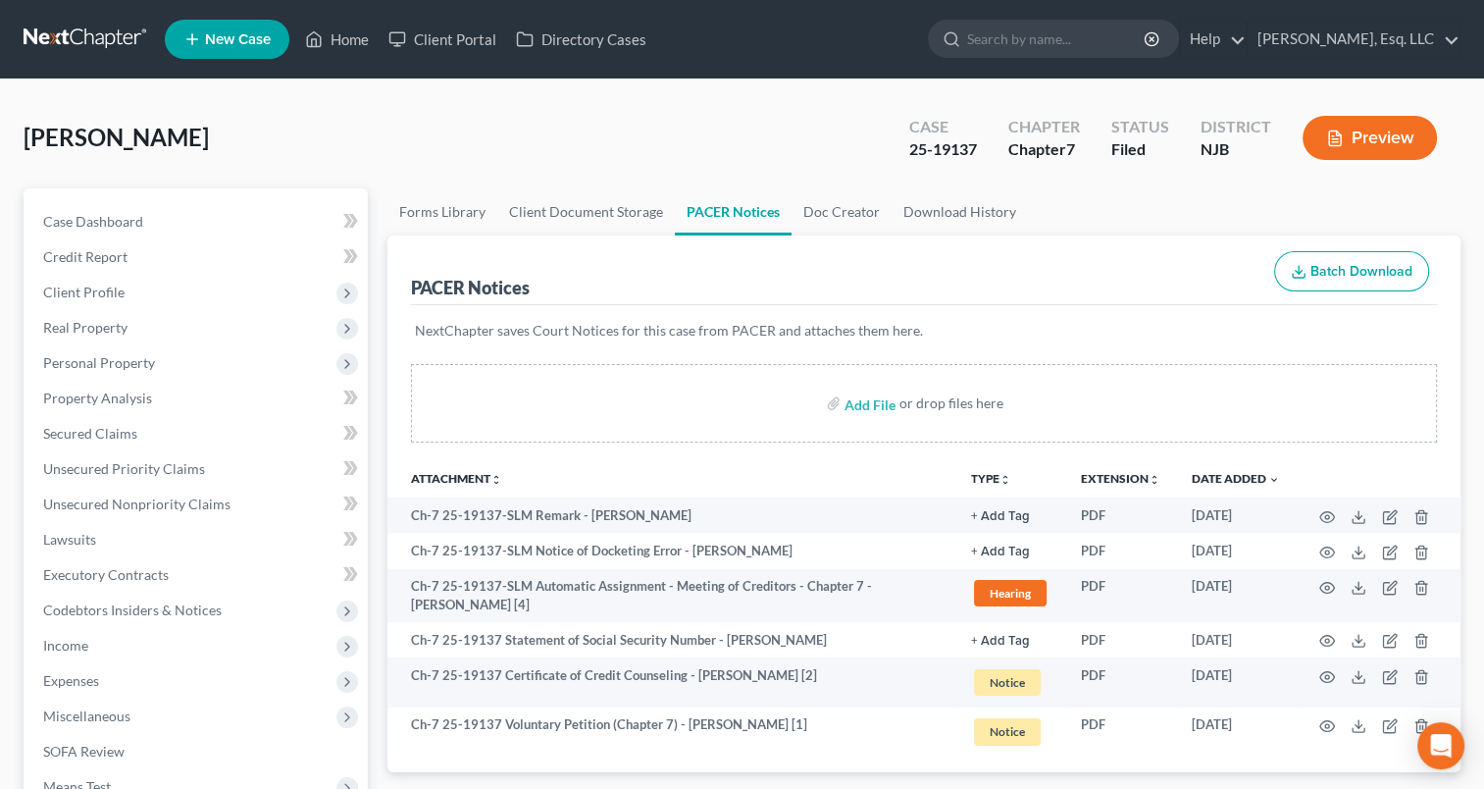
click at [638, 97] on div "[PERSON_NAME] Upgraded Case 25-19137 Chapter Chapter 7 Status [GEOGRAPHIC_DATA]…" at bounding box center [742, 631] width 1484 height 1104
